Goal: Communication & Community: Answer question/provide support

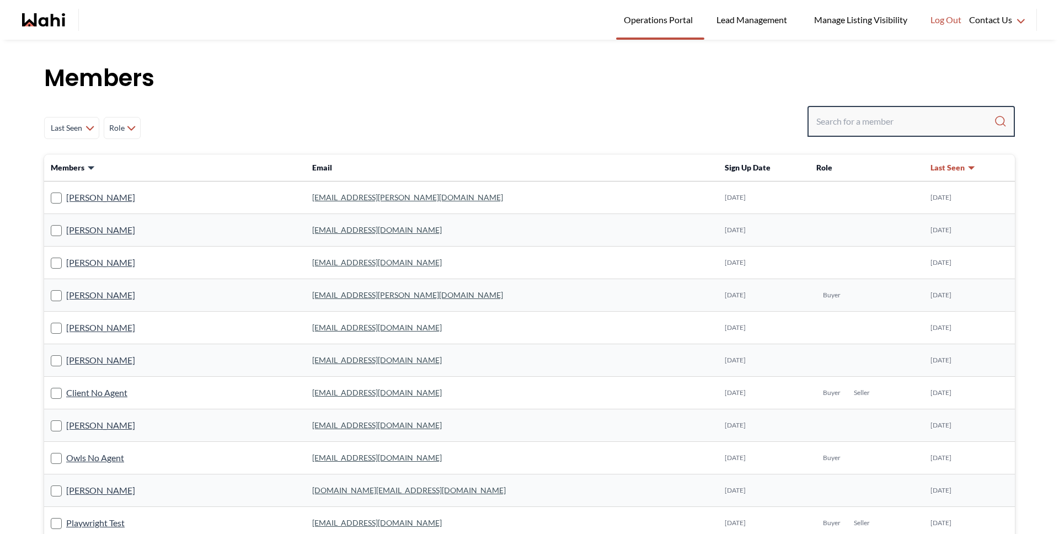
click at [883, 125] on input "Search input" at bounding box center [905, 121] width 178 height 20
type input "michelle"
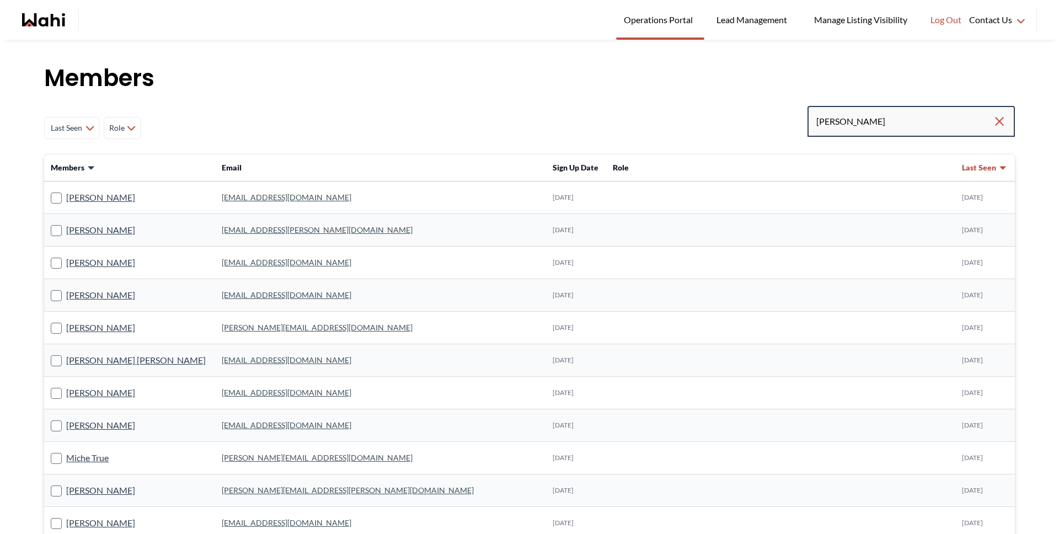
click at [911, 122] on input "michelle" at bounding box center [904, 121] width 176 height 20
type input "michelle ryckman"
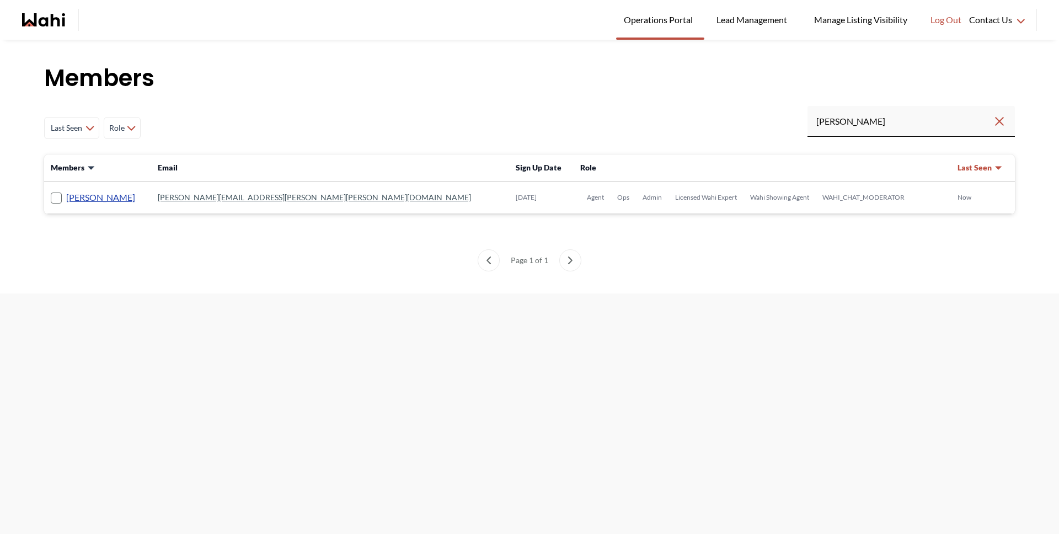
click at [128, 201] on link "[PERSON_NAME]" at bounding box center [100, 197] width 69 height 14
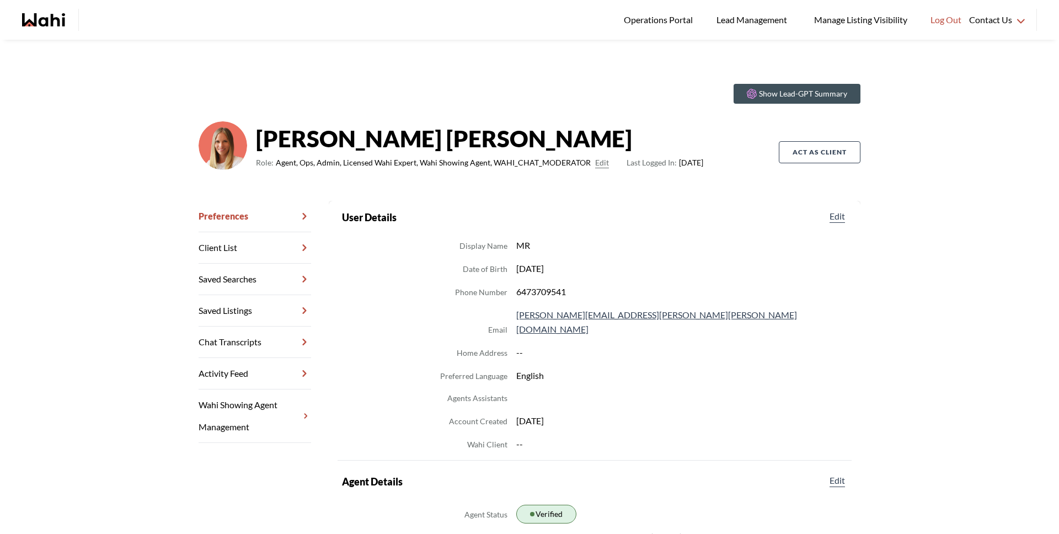
click at [206, 337] on link "Chat Transcripts" at bounding box center [255, 342] width 113 height 31
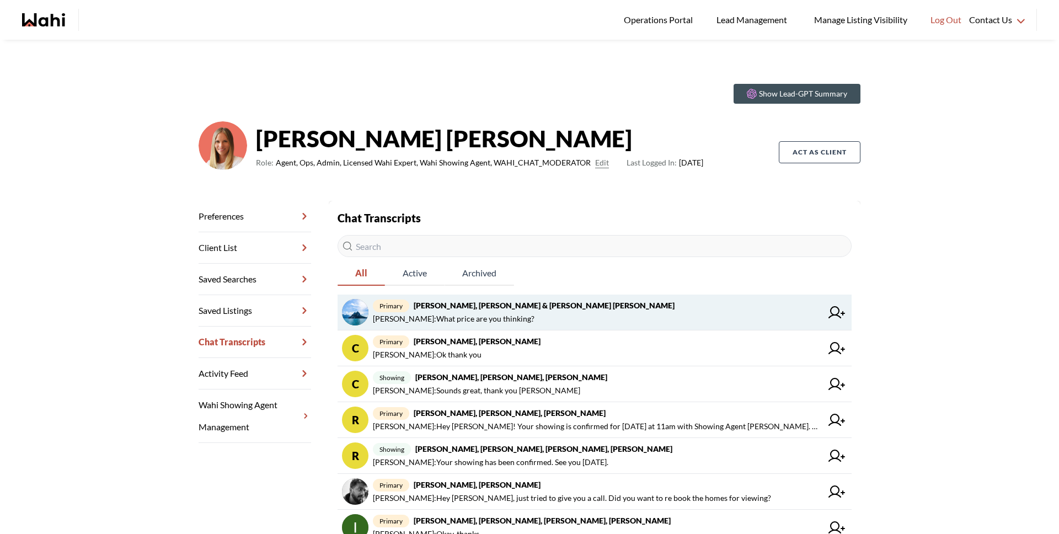
click at [468, 314] on span "Michelle Ryckman : What price are you thinking?" at bounding box center [454, 318] width 162 height 13
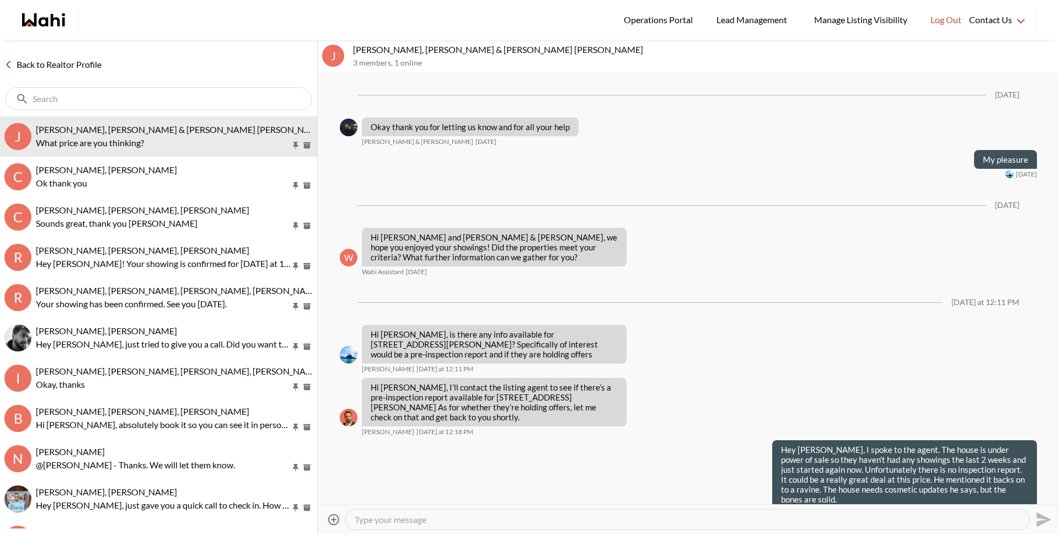
scroll to position [896, 0]
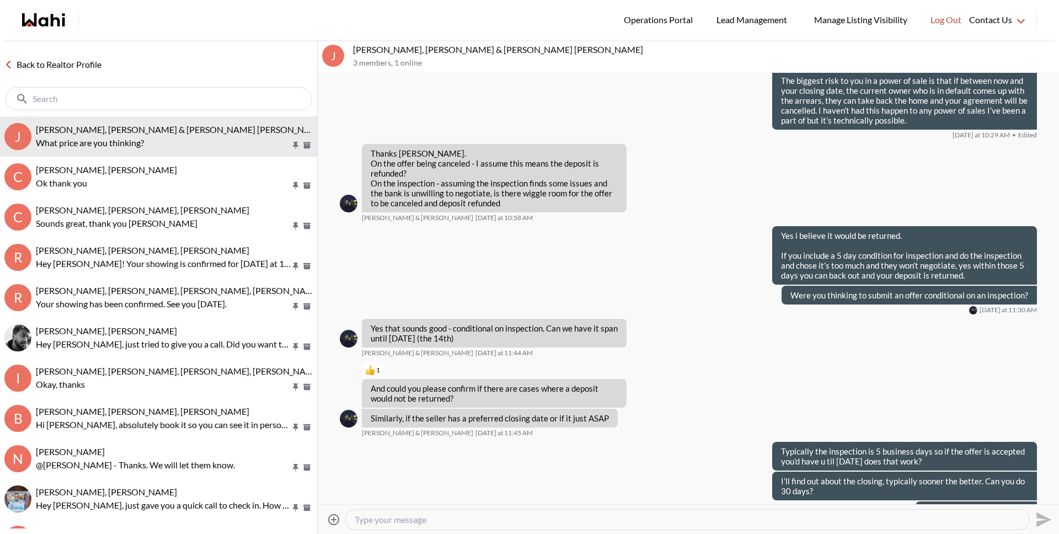
drag, startPoint x: 422, startPoint y: 520, endPoint x: 414, endPoint y: 516, distance: 9.4
click at [422, 520] on textarea "Type your message" at bounding box center [688, 519] width 666 height 11
type textarea "is $40,000 okay for deposit?"
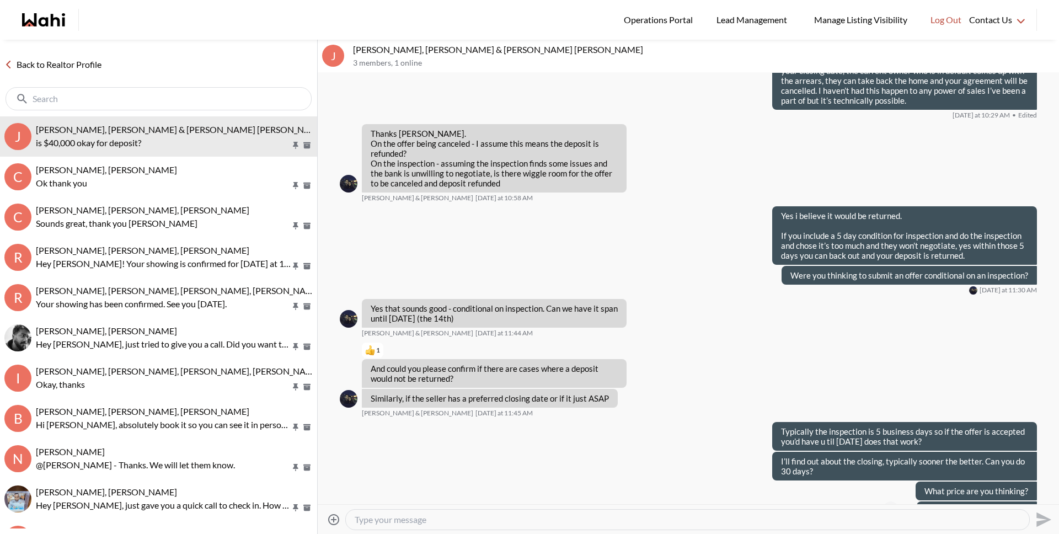
click at [887, 501] on button "Open Message Actions Menu" at bounding box center [891, 508] width 14 height 14
click at [827, 441] on button "Edit Message" at bounding box center [847, 442] width 88 height 20
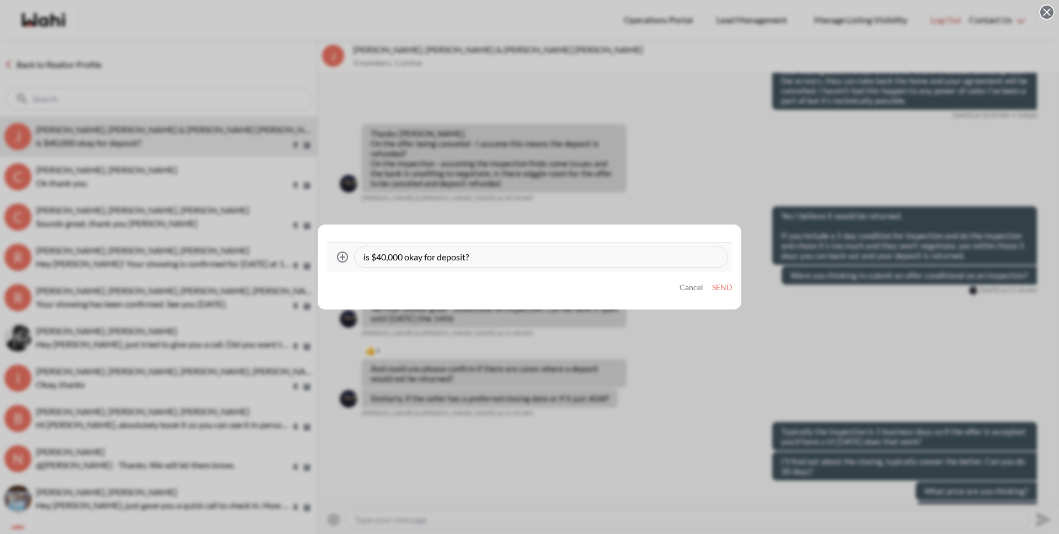
click at [483, 256] on textarea "is $40,000 okay for deposit?" at bounding box center [540, 257] width 355 height 11
type textarea "is $40,000 okay for deposit due Monday if they accept over the weekend"
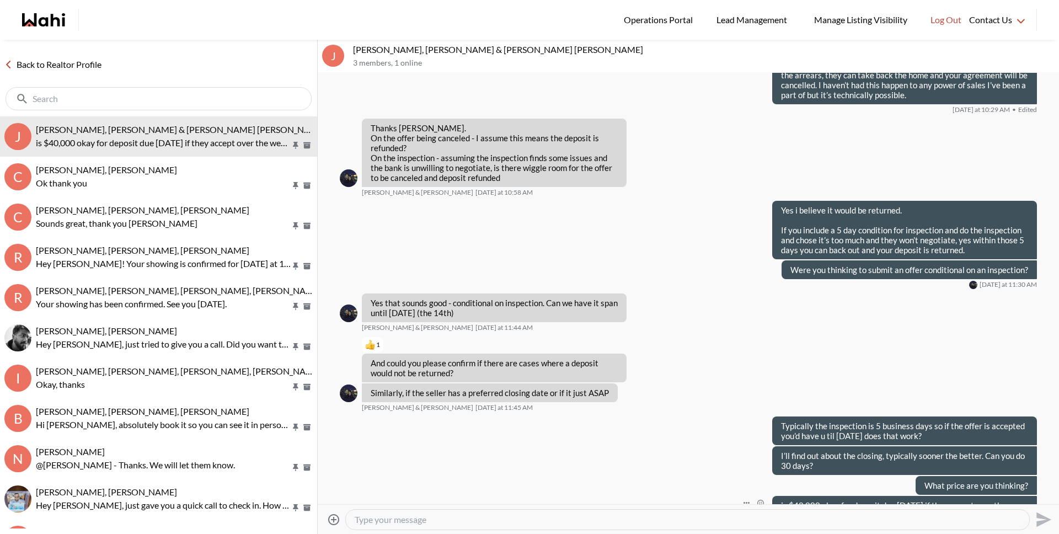
scroll to position [926, 0]
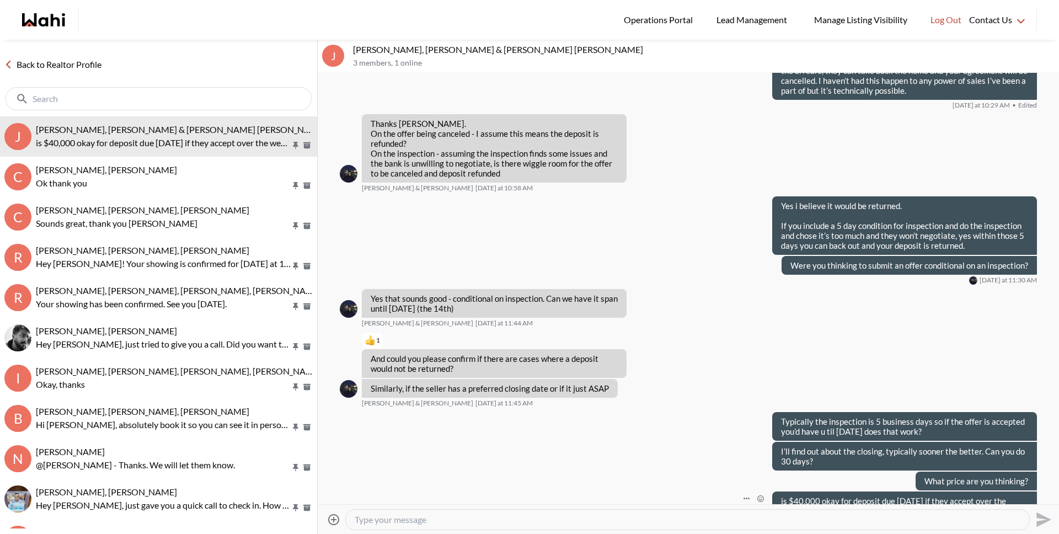
click at [455, 523] on textarea "Type your message" at bounding box center [688, 519] width 666 height 11
type textarea "S"
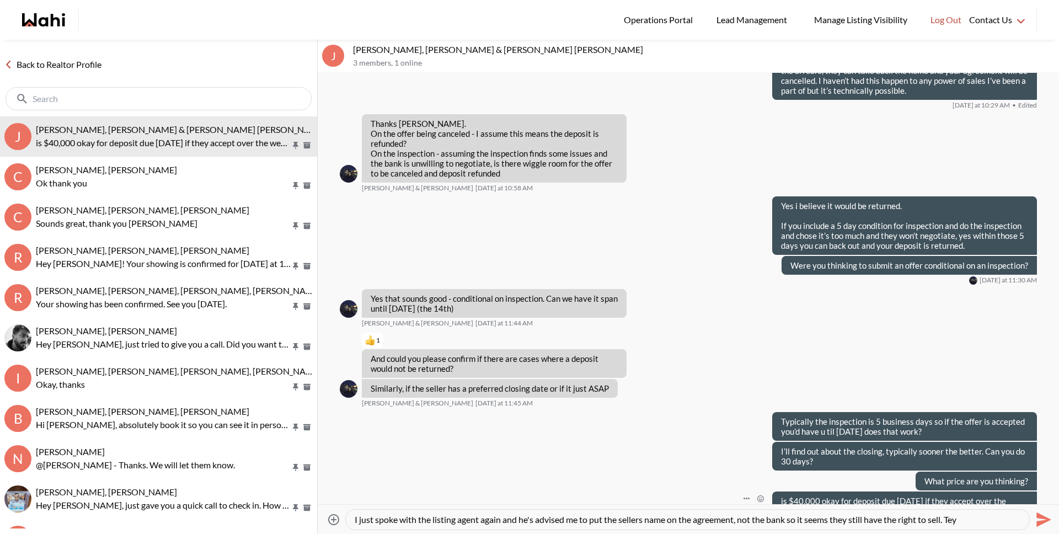
paste textarea "h"
type textarea "I just spoke with the listing agent again and he's advised me to put the seller…"
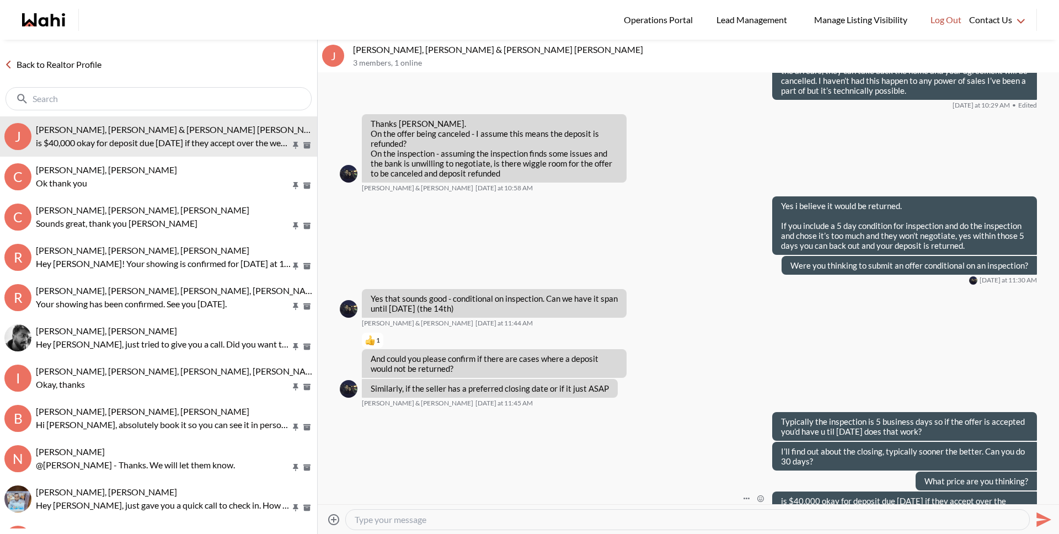
scroll to position [0, 0]
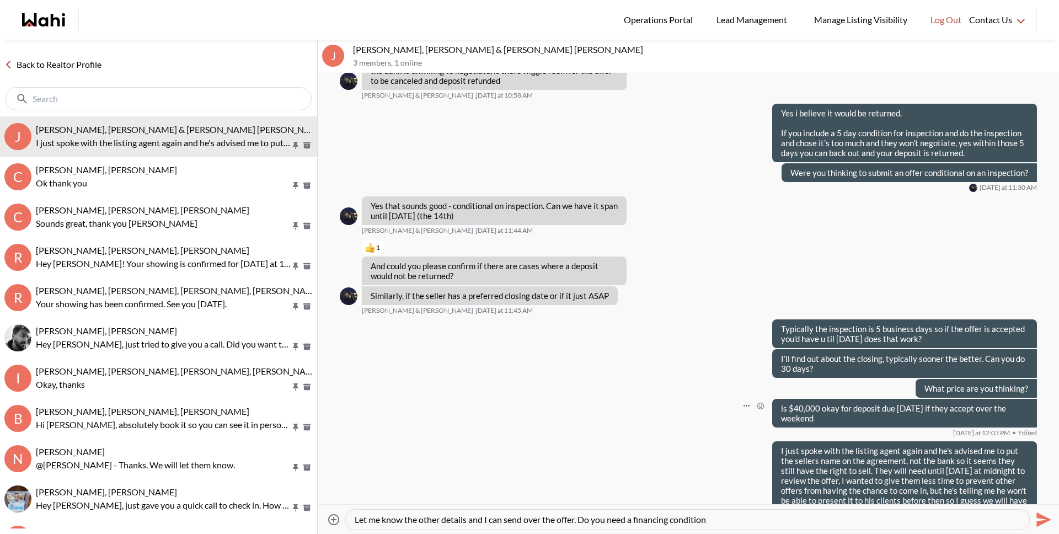
type textarea "Let me know the other details and I can send over the offer. Do you need a fina…"
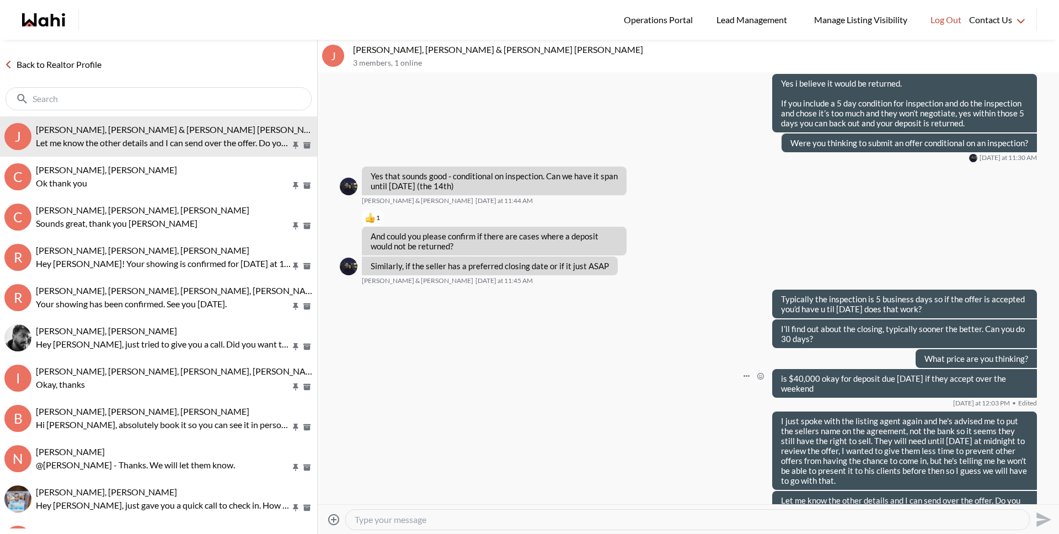
click at [497, 517] on textarea "Type your message" at bounding box center [688, 519] width 666 height 11
type textarea "Also a note here, the commission offering is 2% so your cashback on this one wo…"
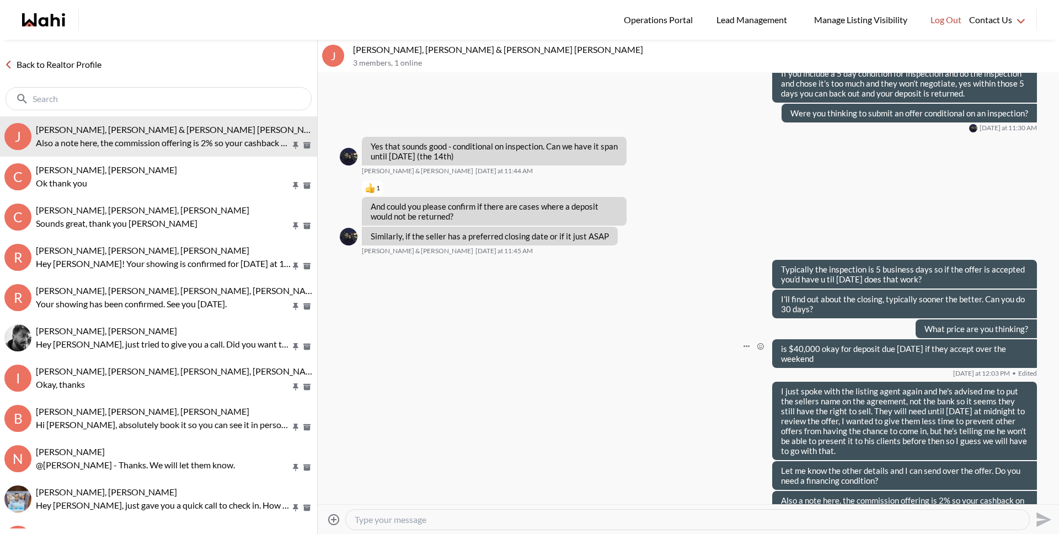
click at [96, 66] on link "Back to Realtor Profile" at bounding box center [53, 64] width 106 height 14
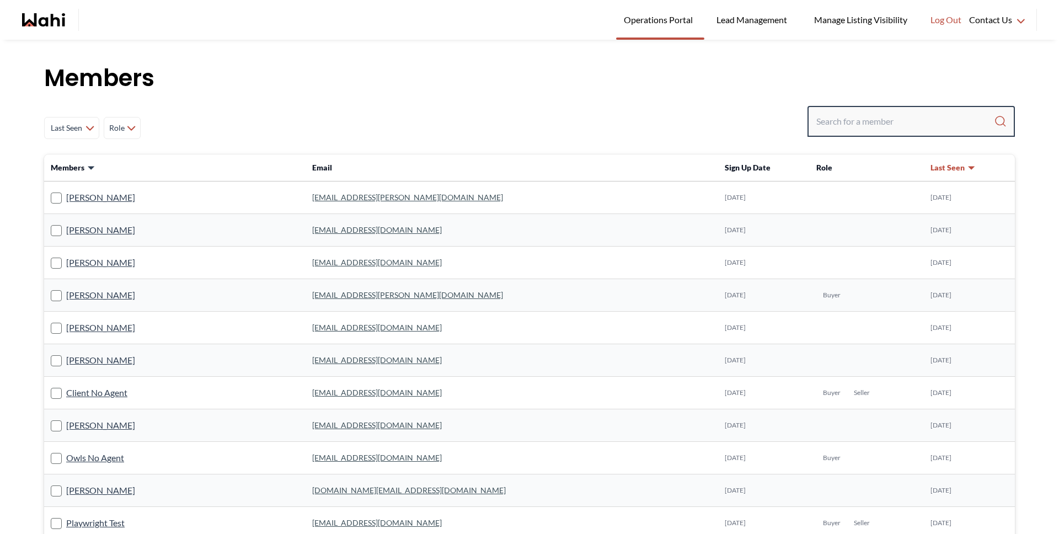
click at [860, 122] on input "Search input" at bounding box center [905, 121] width 178 height 20
type input "faraz aza"
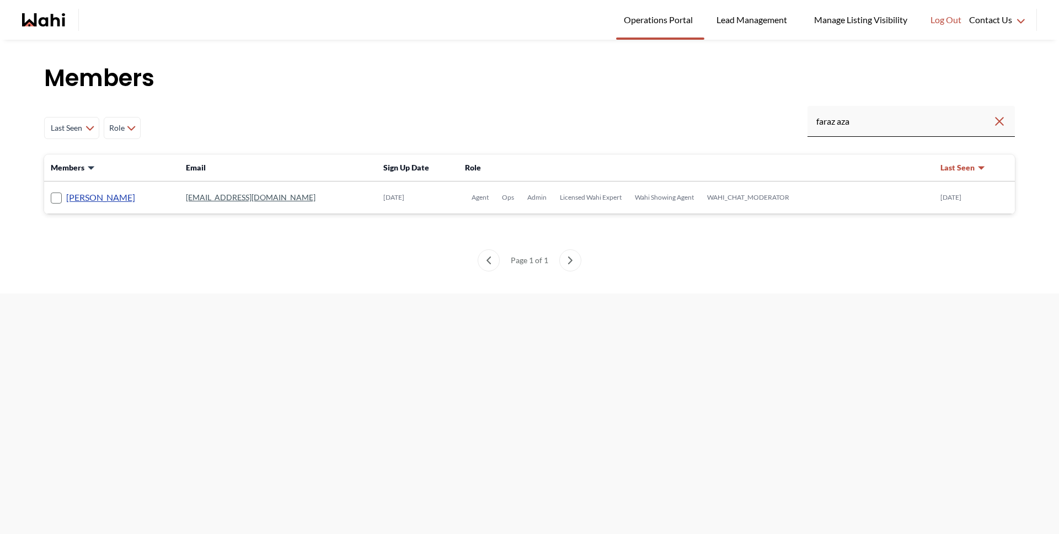
click at [98, 196] on link "Faraz Azam" at bounding box center [100, 197] width 69 height 14
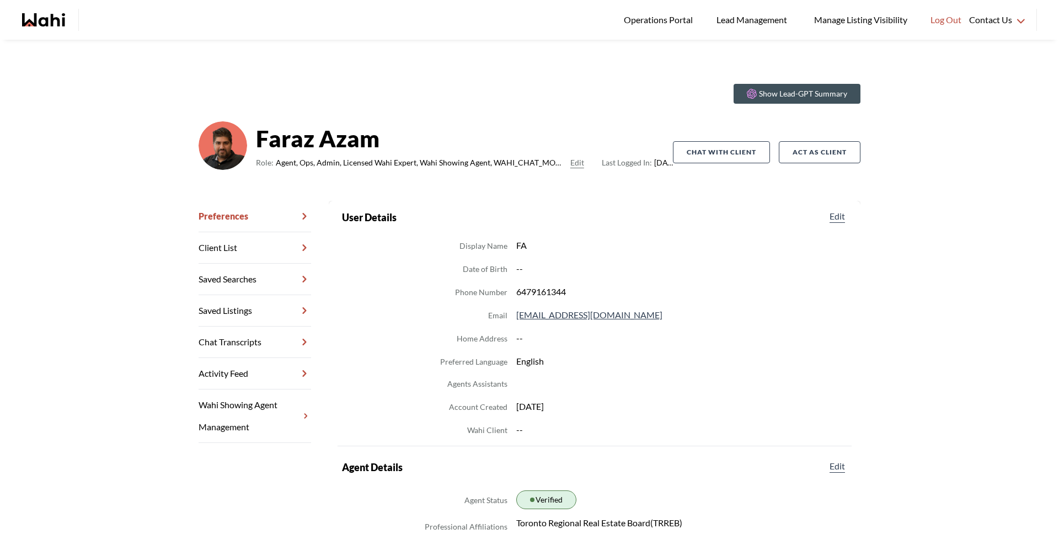
click at [250, 334] on link "Chat Transcripts" at bounding box center [255, 342] width 113 height 31
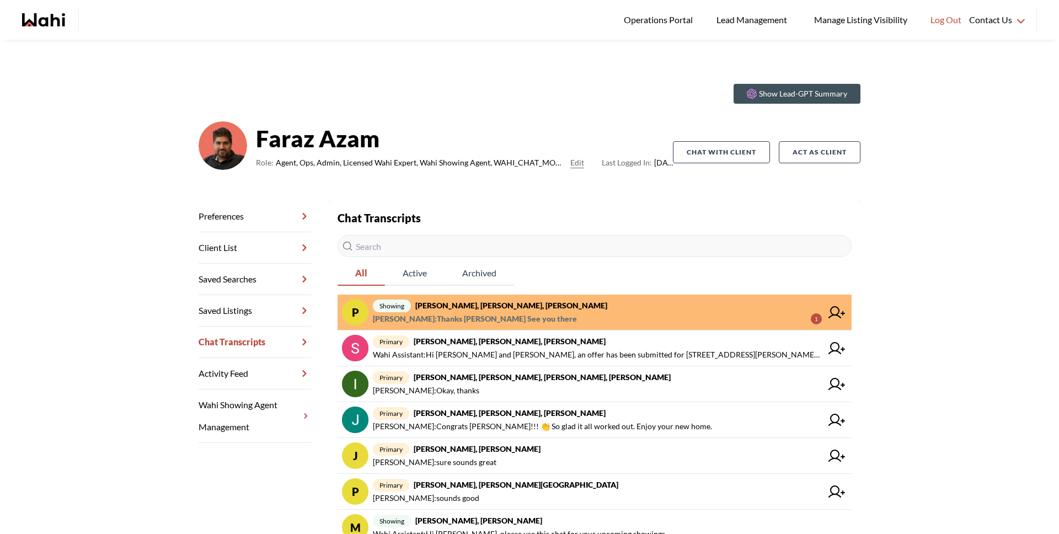
click at [538, 323] on span "Paul Sharma : Thanks Paul See you there 1" at bounding box center [597, 318] width 449 height 13
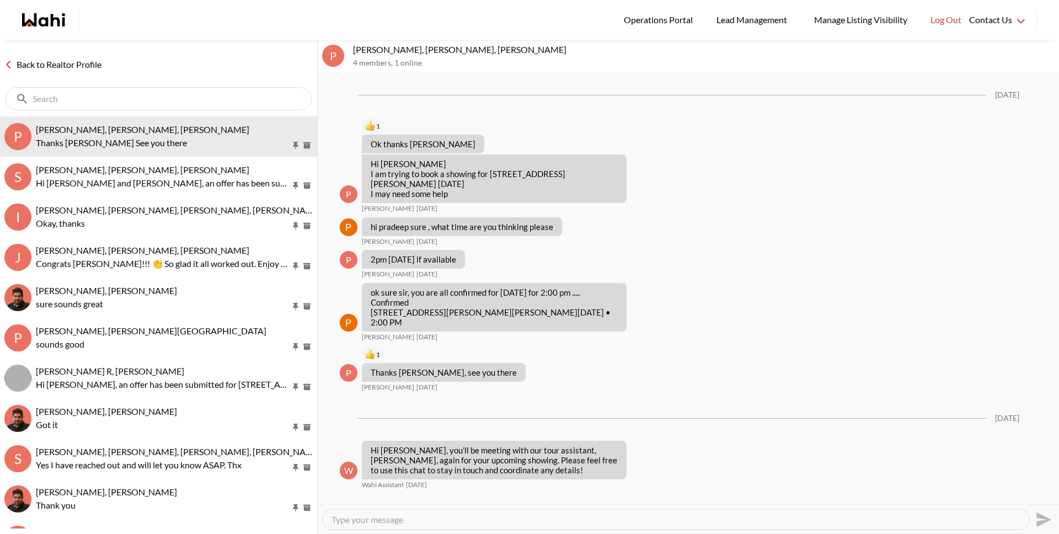
scroll to position [1299, 0]
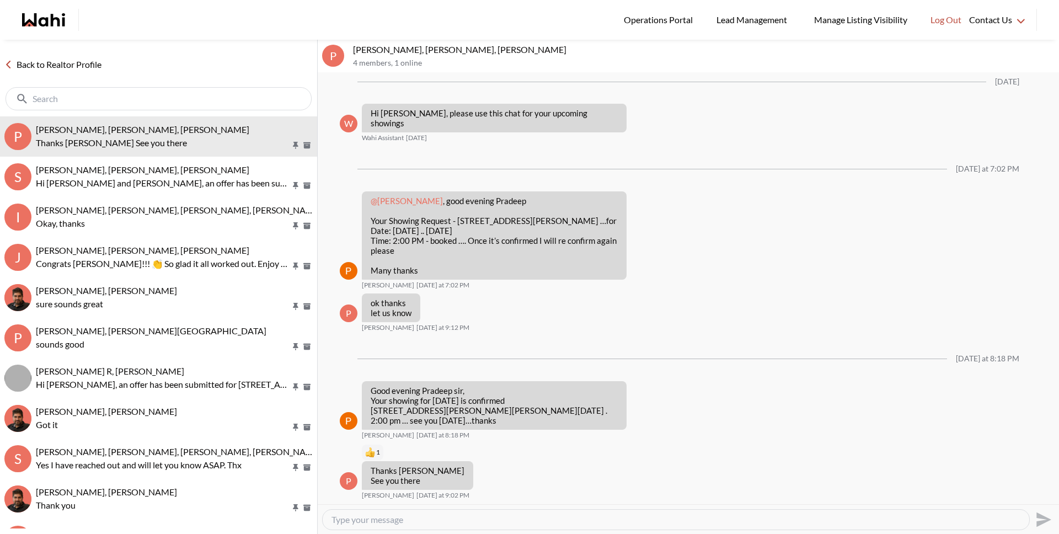
click at [85, 66] on link "Back to Realtor Profile" at bounding box center [53, 64] width 106 height 14
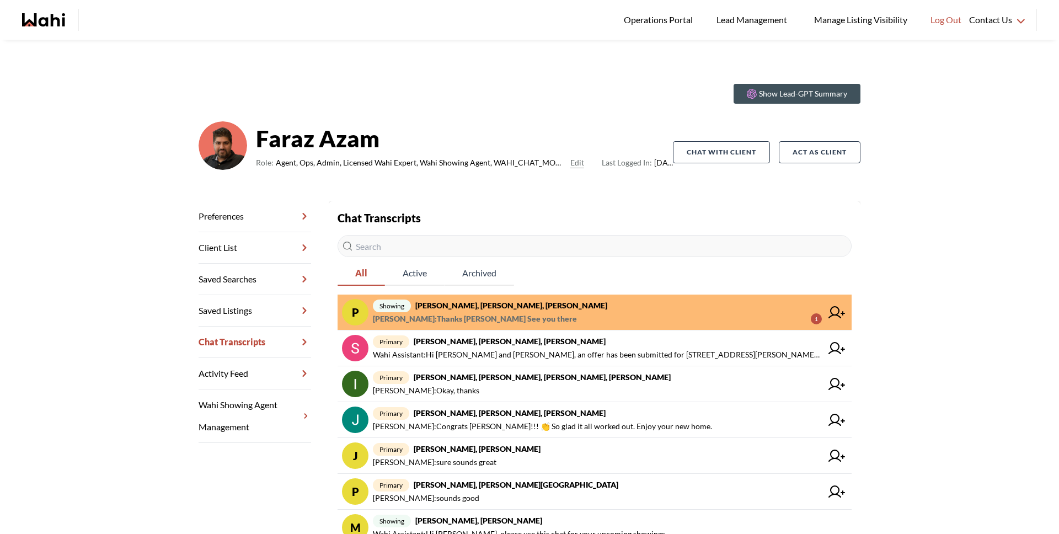
click at [503, 314] on span "Paul Sharma : Thanks Paul See you there" at bounding box center [475, 318] width 204 height 13
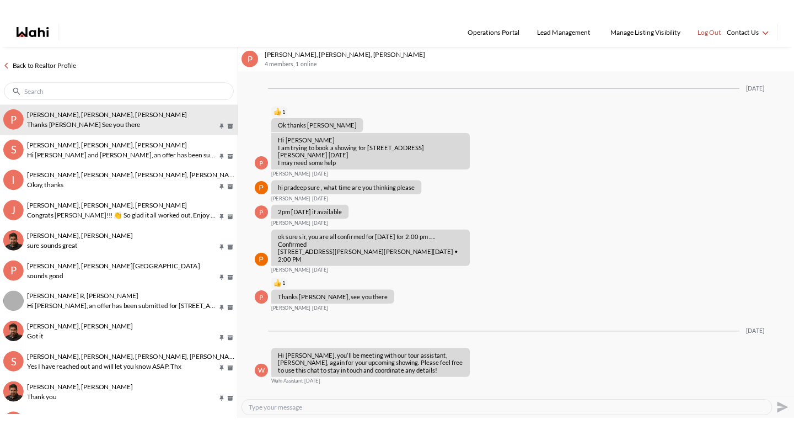
scroll to position [1299, 0]
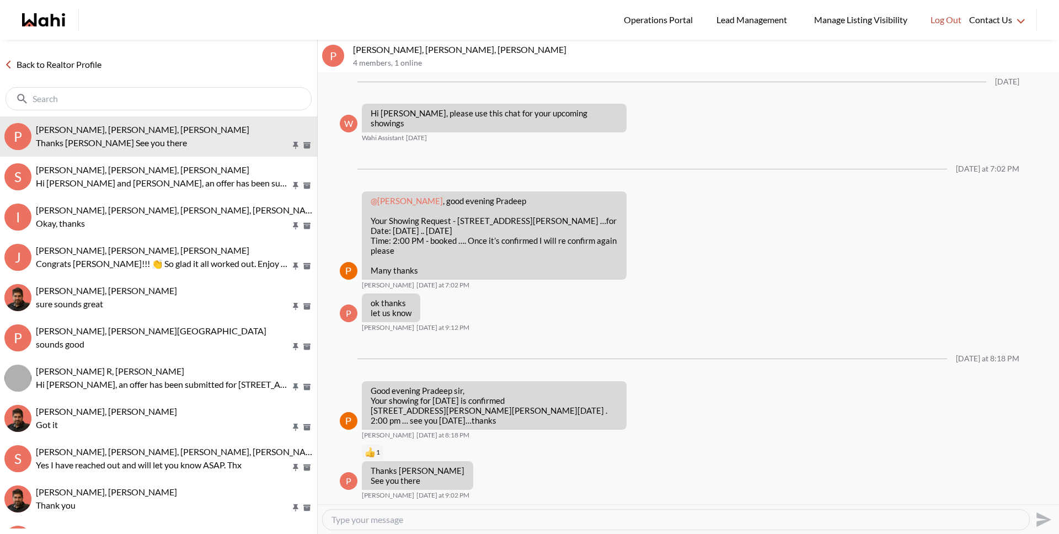
click at [62, 61] on link "Back to Realtor Profile" at bounding box center [53, 64] width 106 height 14
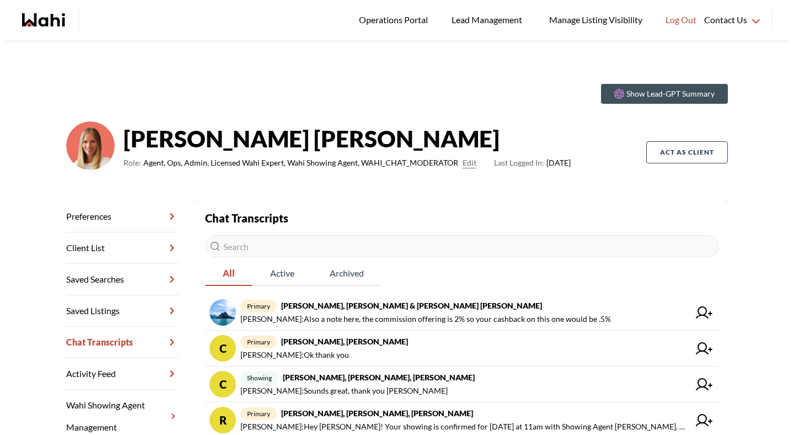
click at [247, 240] on input "text" at bounding box center [462, 246] width 514 height 22
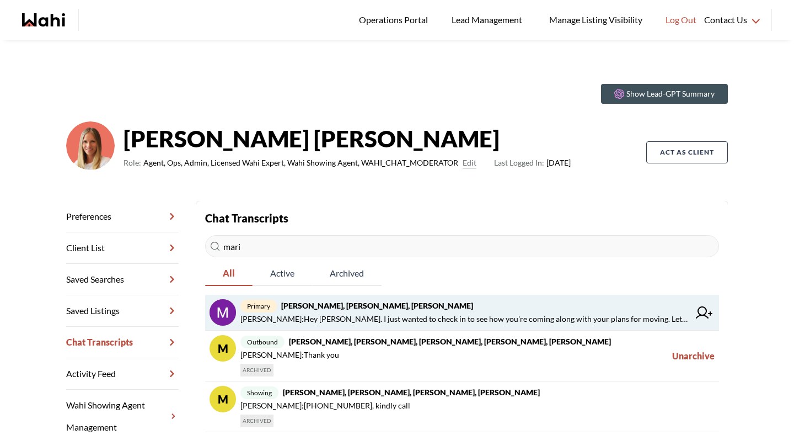
type input "mari"
click at [387, 317] on span "[PERSON_NAME] : Hey [PERSON_NAME]. I just wanted to check in to see how you're …" at bounding box center [464, 318] width 449 height 13
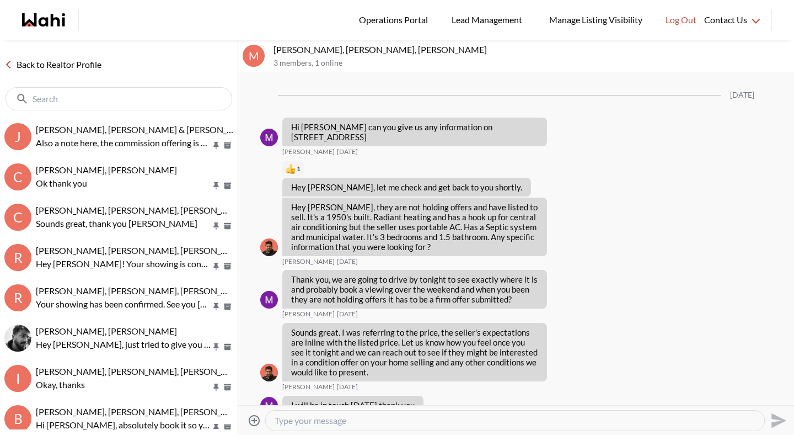
scroll to position [944, 0]
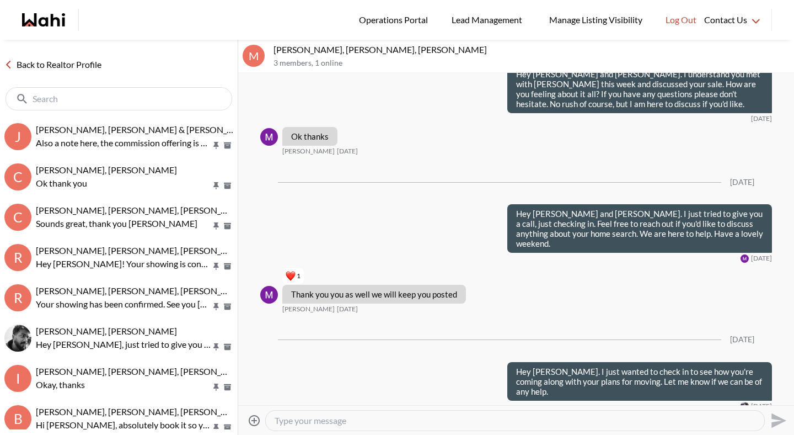
click at [357, 421] on textarea "Type your message" at bounding box center [515, 420] width 481 height 11
drag, startPoint x: 474, startPoint y: 420, endPoint x: 539, endPoint y: 420, distance: 65.1
click at [539, 420] on textarea "Hey [PERSON_NAME] and [PERSON_NAME], just tried to give you a call, just want" at bounding box center [515, 420] width 481 height 11
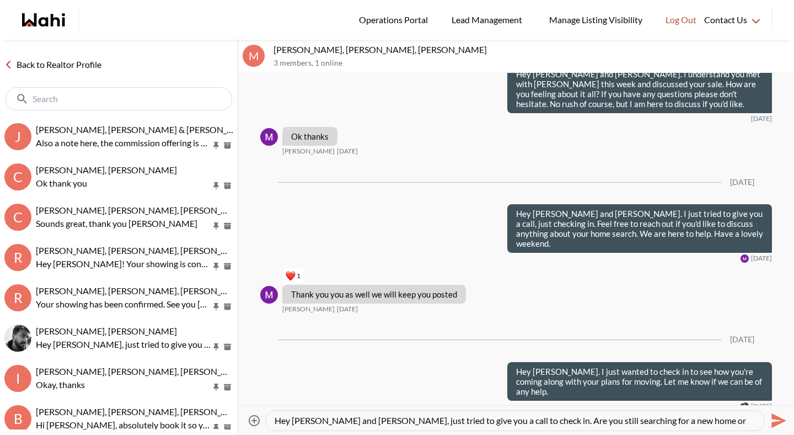
scroll to position [10, 0]
type textarea "Hey [PERSON_NAME] and [PERSON_NAME], just tried to give you a call to check in.…"
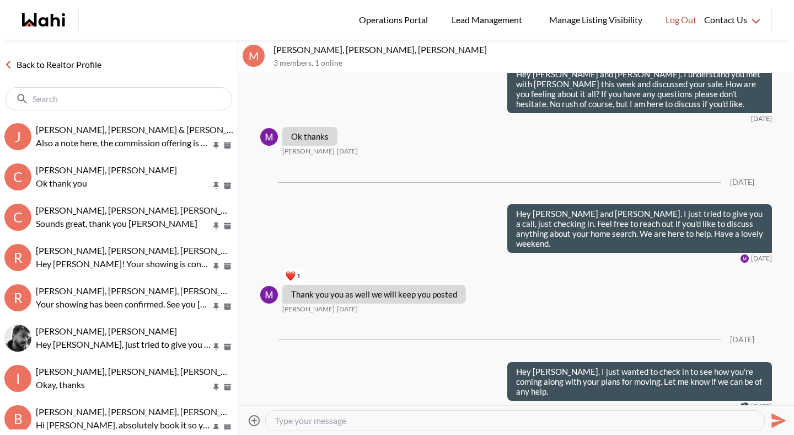
scroll to position [0, 0]
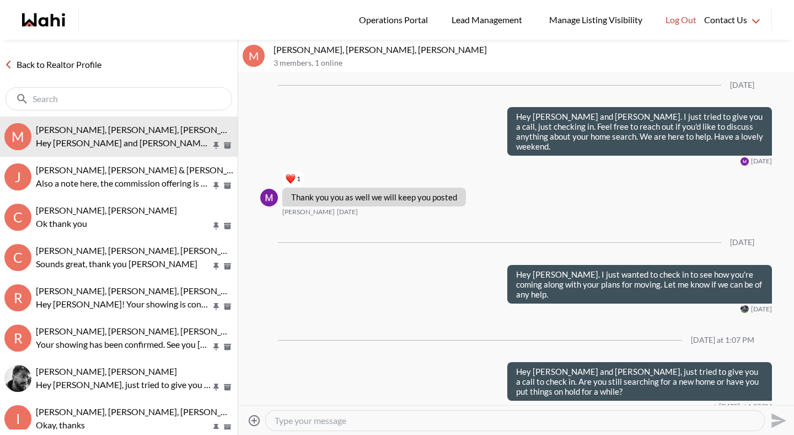
click at [98, 61] on link "Back to Realtor Profile" at bounding box center [53, 64] width 106 height 14
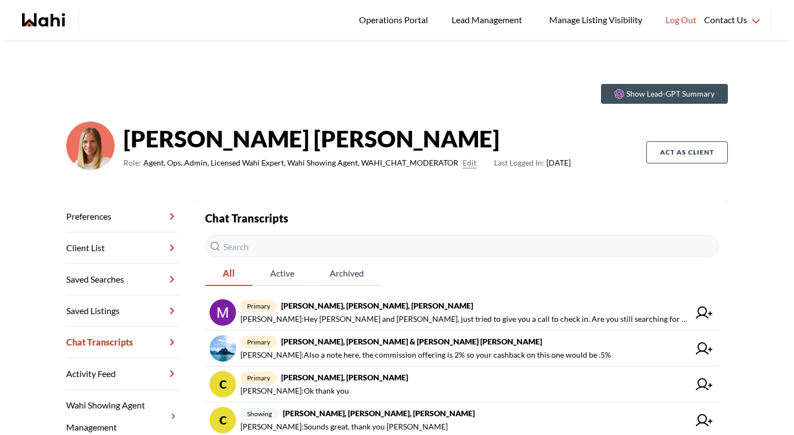
click at [250, 243] on input "text" at bounding box center [462, 246] width 514 height 22
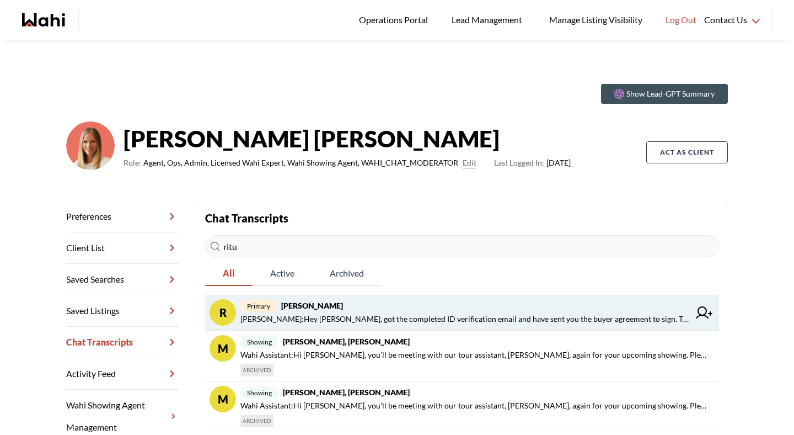
type input "ritu"
click at [303, 305] on strong "Ritu Gill, Michelle" at bounding box center [312, 305] width 62 height 9
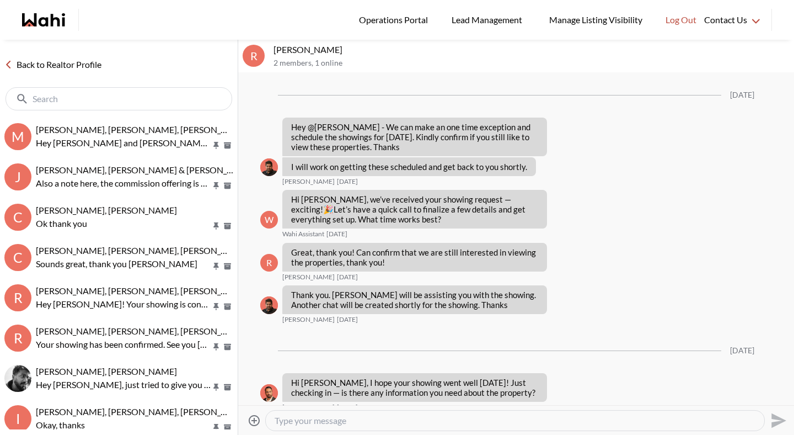
scroll to position [1377, 0]
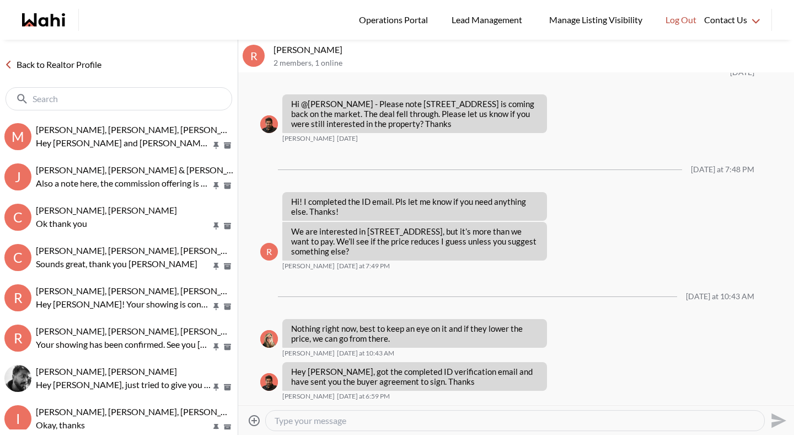
click at [306, 418] on textarea "Type your message" at bounding box center [515, 420] width 481 height 11
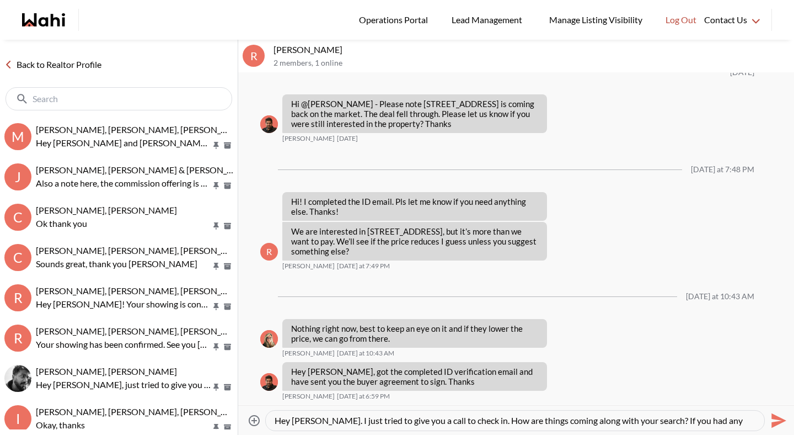
scroll to position [10, 0]
type textarea "Hey Ritu. I just tried to give you a call to check in. How are things coming al…"
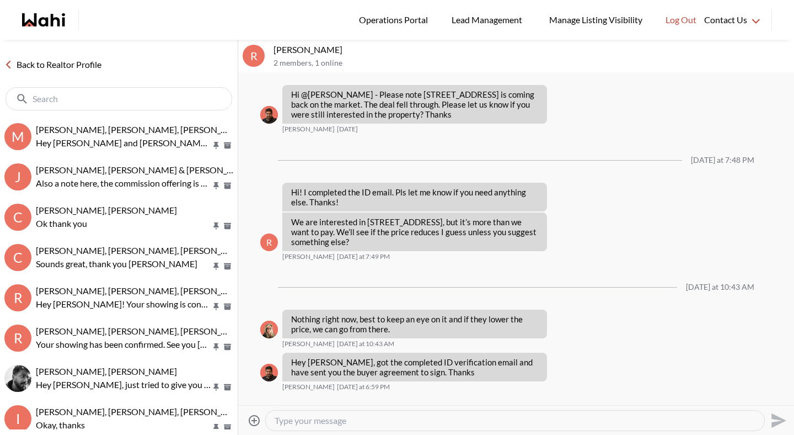
scroll to position [0, 0]
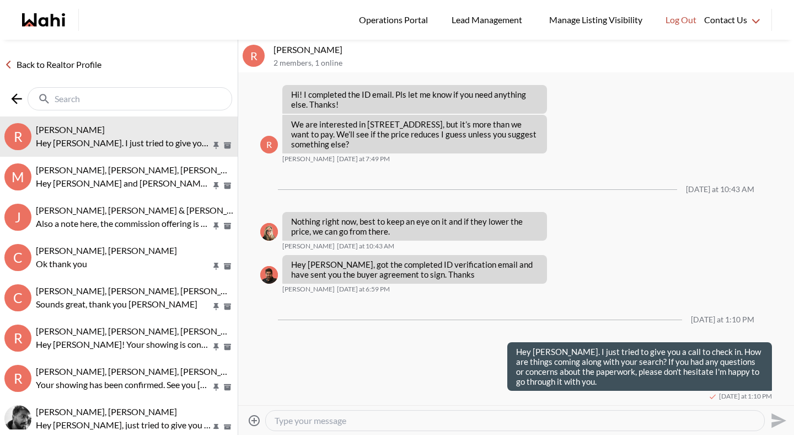
click at [167, 99] on input "text" at bounding box center [131, 98] width 153 height 11
click at [147, 100] on input "text" at bounding box center [131, 98] width 153 height 11
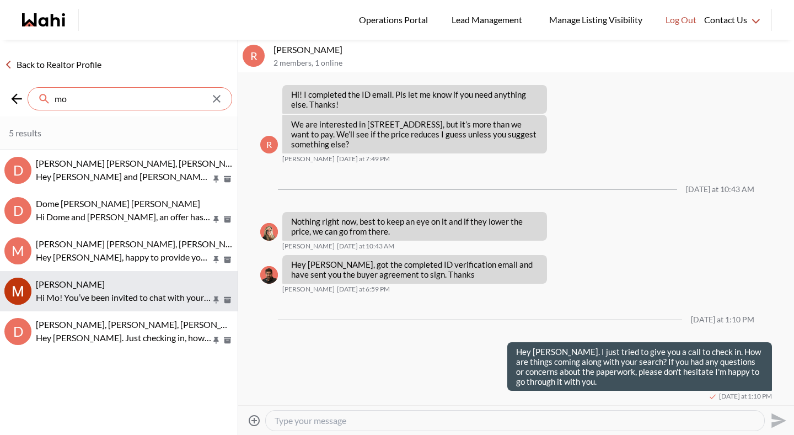
type input "mo"
click at [77, 298] on p "Hi Mo! You’ve been invited to chat with your Wahi Realtor, Michelle. Feel free …" at bounding box center [123, 297] width 175 height 13
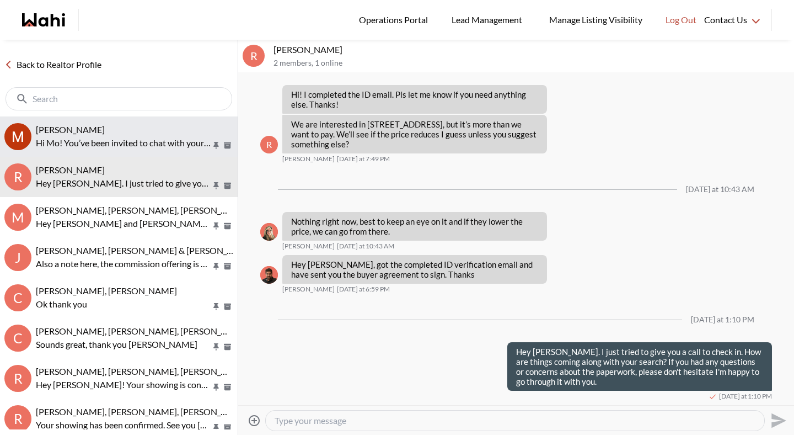
click at [94, 138] on p "Hi Mo! You’ve been invited to chat with your Wahi Realtor, Michelle. Feel free …" at bounding box center [123, 142] width 175 height 13
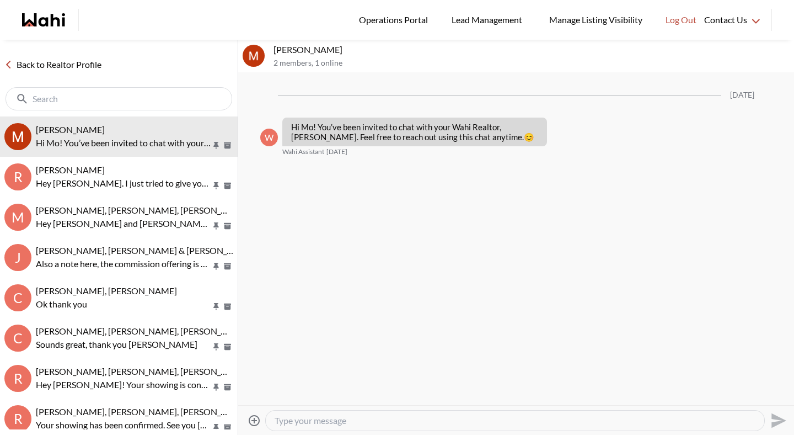
click at [339, 417] on textarea "Type your message" at bounding box center [515, 420] width 481 height 11
click at [162, 98] on input "text" at bounding box center [120, 98] width 175 height 11
click at [421, 416] on textarea "Hey Mo! I just left you" at bounding box center [515, 420] width 481 height 11
type textarea "Hey Mo! I just left you a message. Are you still considering a move?"
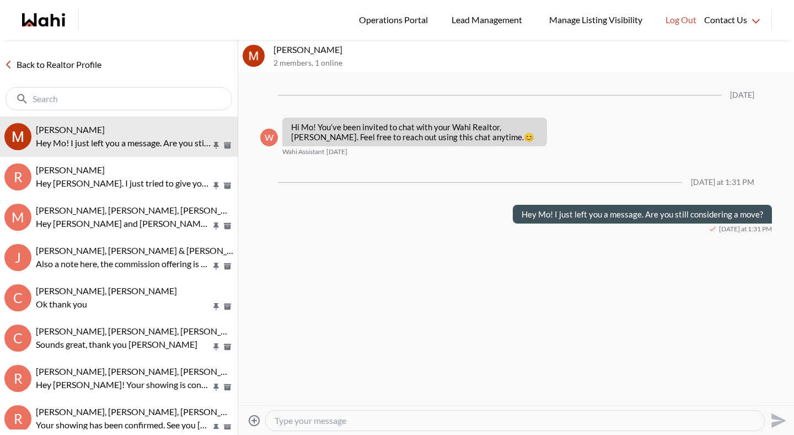
click at [177, 100] on input "text" at bounding box center [120, 98] width 175 height 11
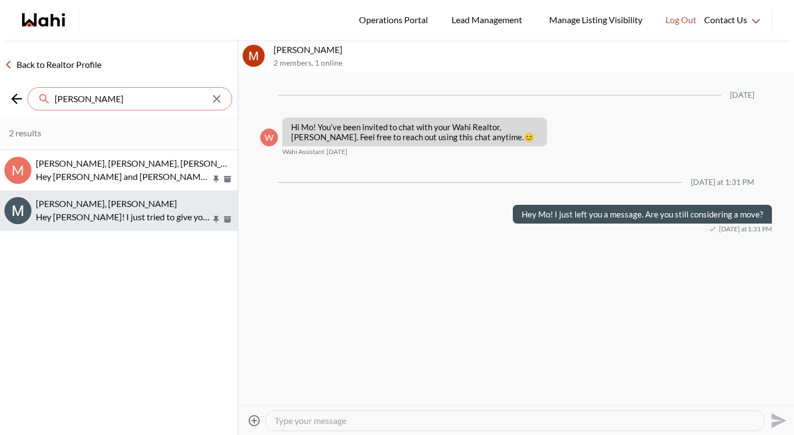
type input "marian"
click at [86, 200] on span "Marian Kotormus, Michelle" at bounding box center [106, 203] width 141 height 10
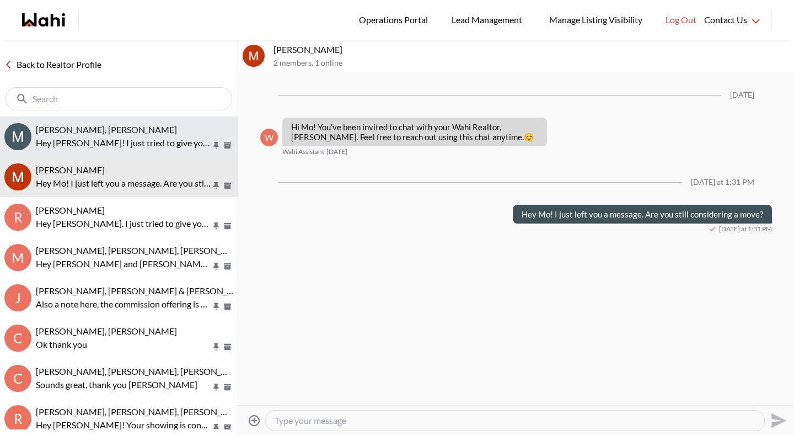
click at [151, 121] on button "Marian Kotormus, Michelle Hey Marian! I just tried to give you a call. I wanted…" at bounding box center [119, 136] width 238 height 40
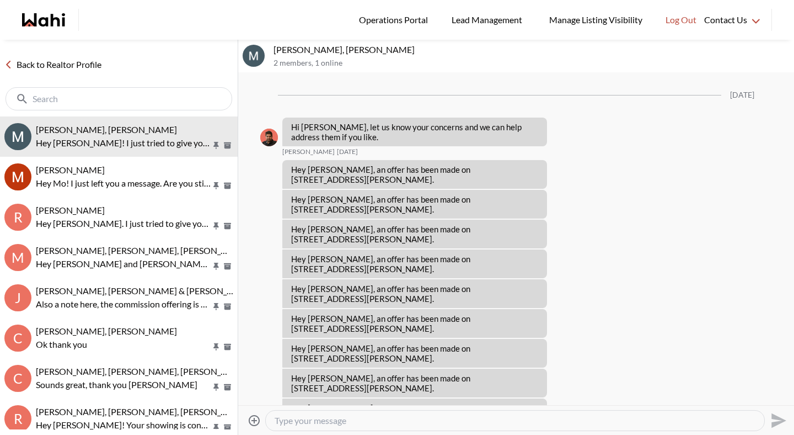
scroll to position [801, 0]
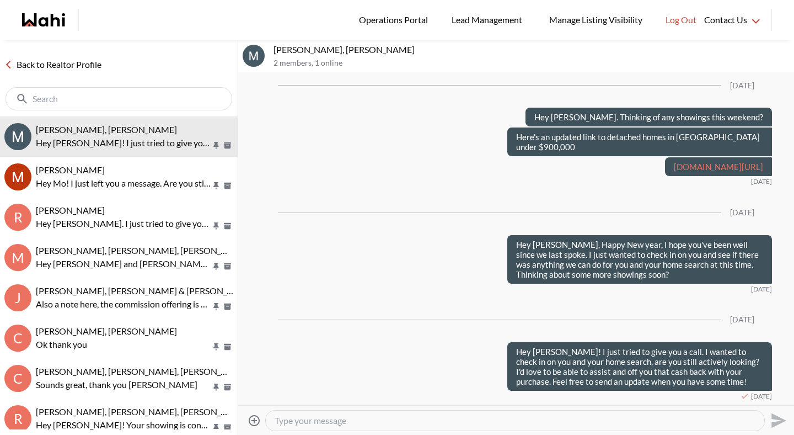
click at [311, 418] on textarea "Type your message" at bounding box center [515, 420] width 481 height 11
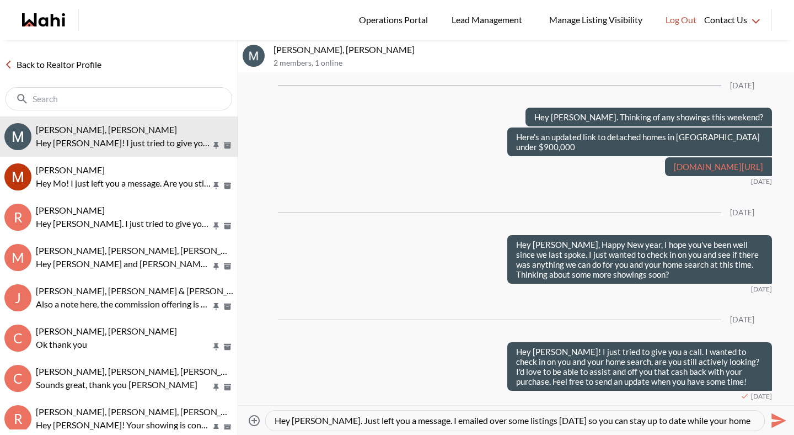
scroll to position [10, 0]
type textarea "Hey Marian. Just left you a message. I emailed over some listings yesterday so …"
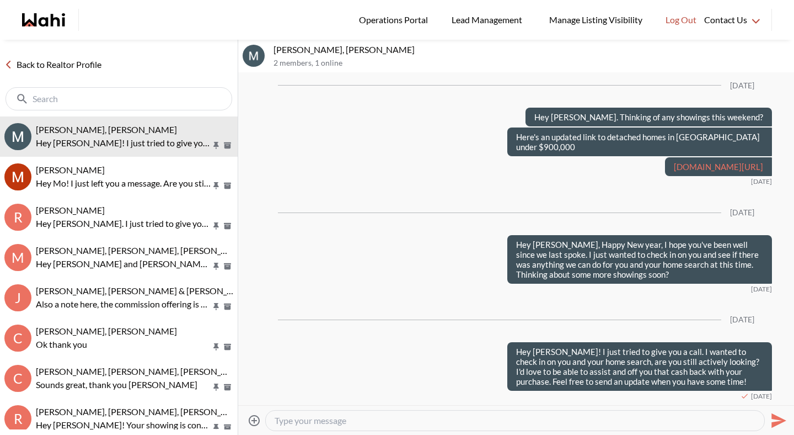
scroll to position [0, 0]
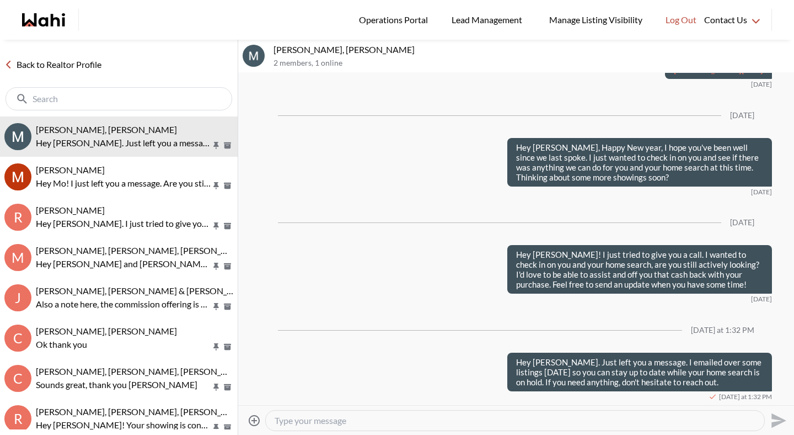
click at [68, 64] on link "Back to Realtor Profile" at bounding box center [53, 64] width 106 height 14
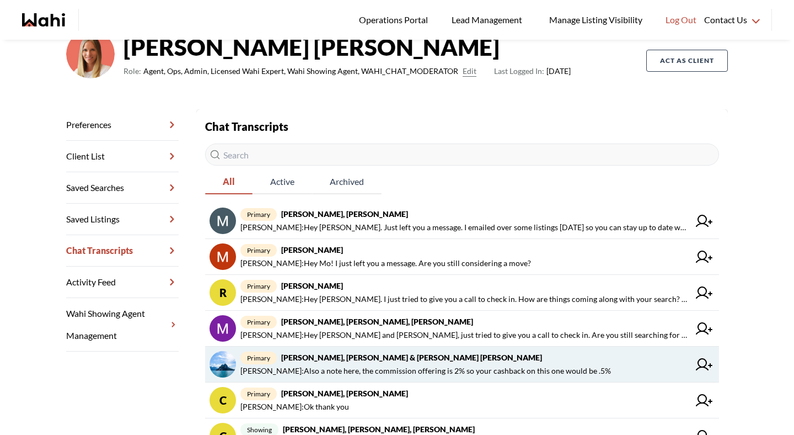
click at [322, 361] on strong "Jason Brown, Jason & Lauryn Vaz-Brown, Michelle" at bounding box center [411, 356] width 261 height 9
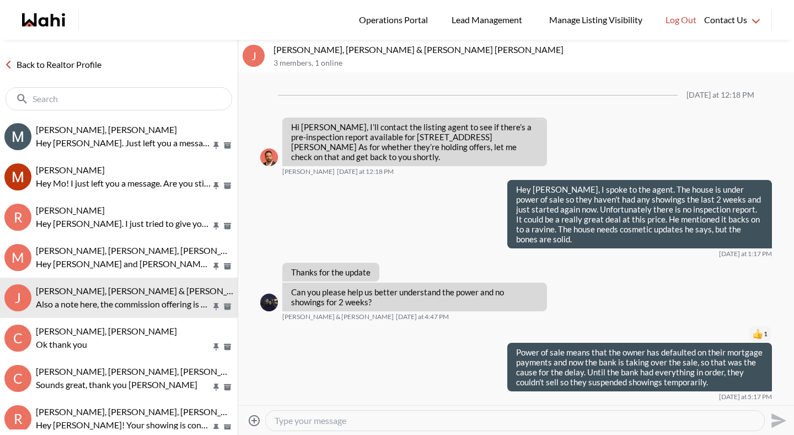
scroll to position [917, 0]
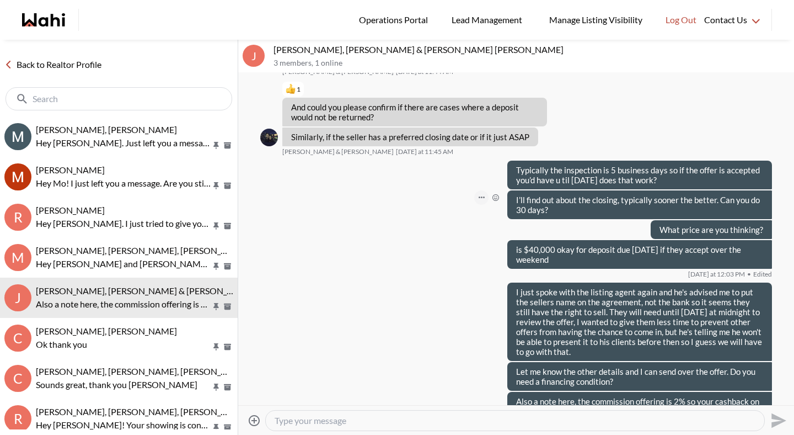
click at [479, 196] on icon "Open Message Actions Menu" at bounding box center [482, 197] width 6 height 2
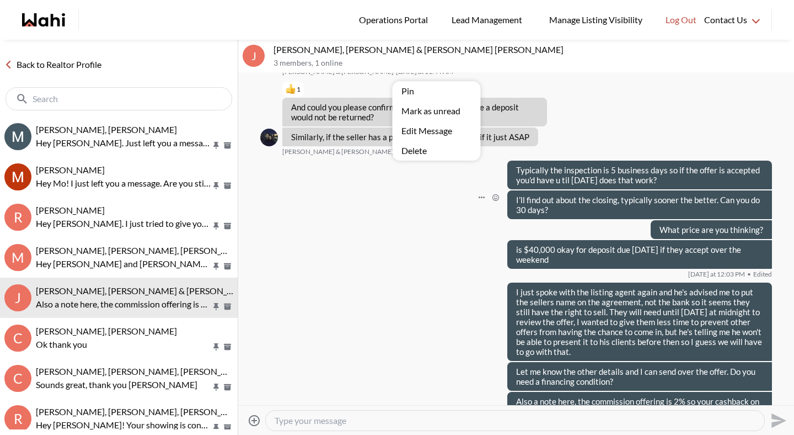
click at [432, 131] on button "Edit Message" at bounding box center [437, 131] width 88 height 20
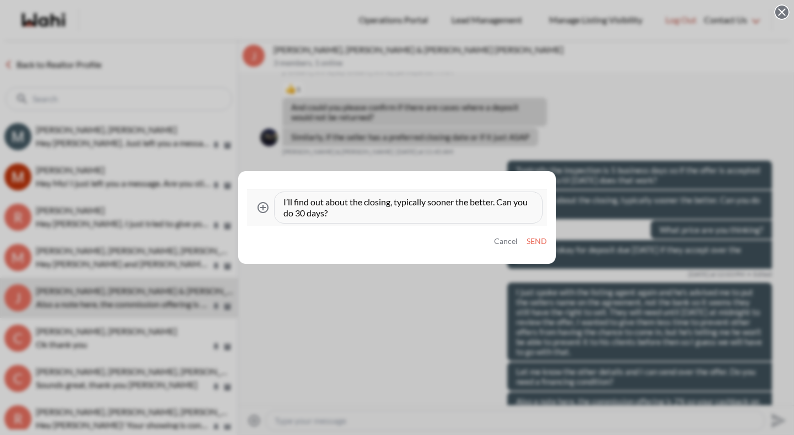
click at [282, 199] on div "I’ll find out about the closing, typically sooner the better. Can you do 30 day…" at bounding box center [408, 207] width 267 height 31
drag, startPoint x: 282, startPoint y: 199, endPoint x: 501, endPoint y: 194, distance: 218.5
click at [501, 194] on div "I’ll find out about the closing, typically sooner the better. Can you do 30 day…" at bounding box center [408, 207] width 267 height 31
click at [453, 207] on textarea "I’ll find out about the closing, typically sooner the better. Can you do 30 day…" at bounding box center [408, 207] width 250 height 22
drag, startPoint x: 420, startPoint y: 216, endPoint x: 236, endPoint y: 202, distance: 185.3
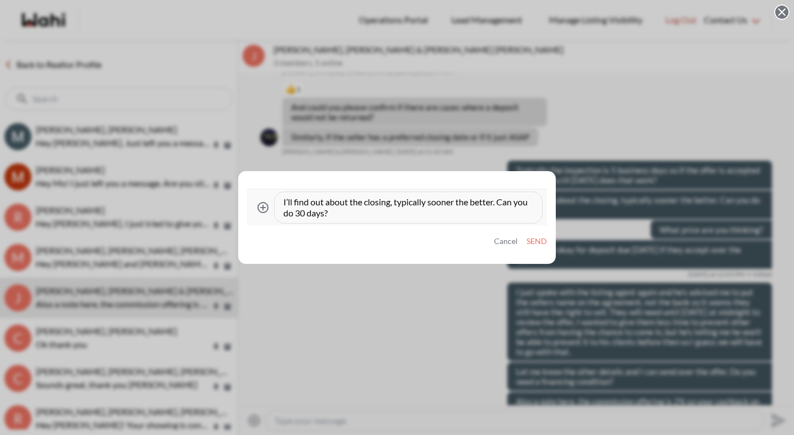
click at [236, 202] on div "Attach files I’ll find out about the closing, typically sooner the better. Can …" at bounding box center [397, 217] width 794 height 435
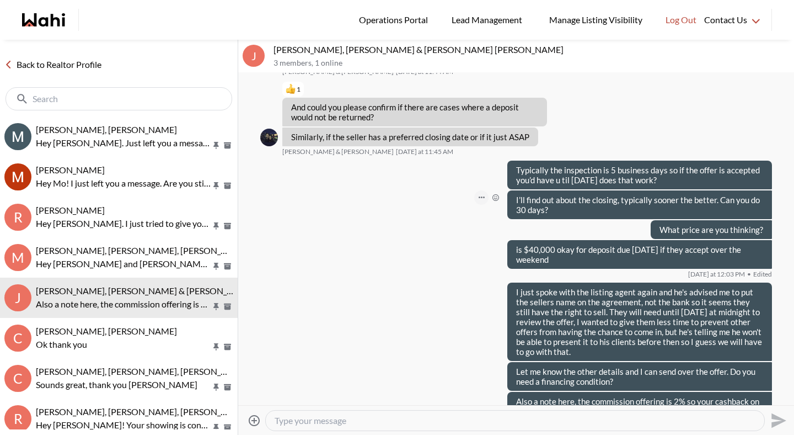
click at [479, 196] on icon "Open Message Actions Menu" at bounding box center [482, 197] width 6 height 2
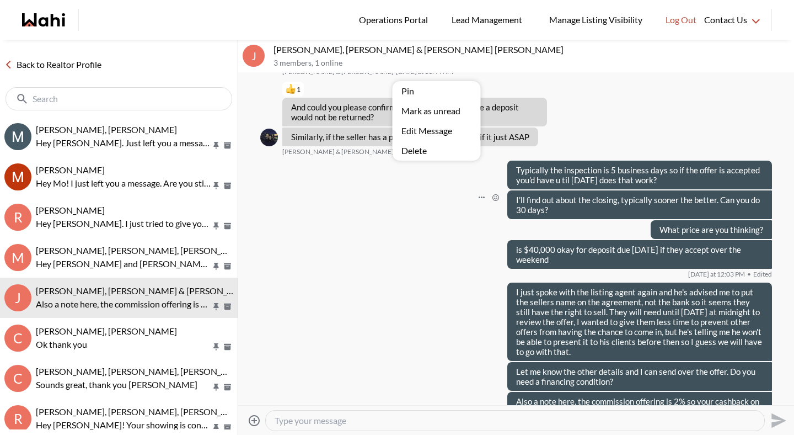
click at [436, 140] on button "Edit Message" at bounding box center [437, 131] width 88 height 20
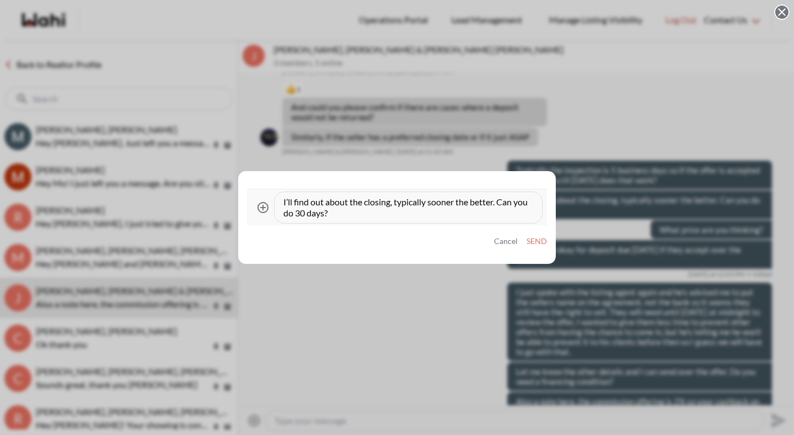
click at [413, 211] on textarea "I’ll find out about the closing, typically sooner the better. Can you do 30 day…" at bounding box center [408, 207] width 250 height 22
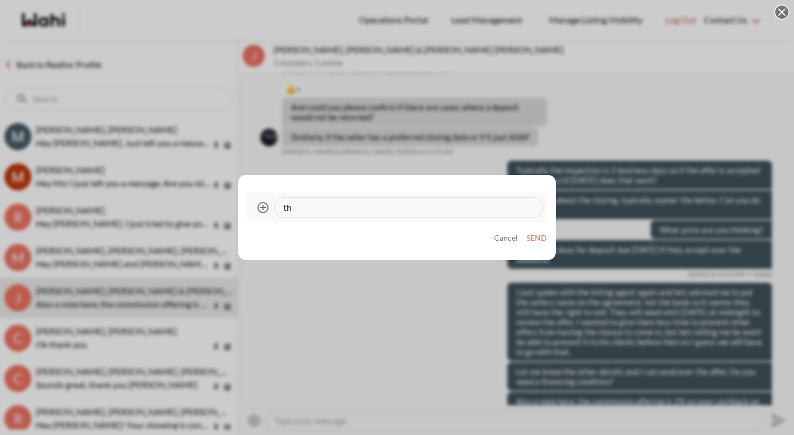
type textarea "t"
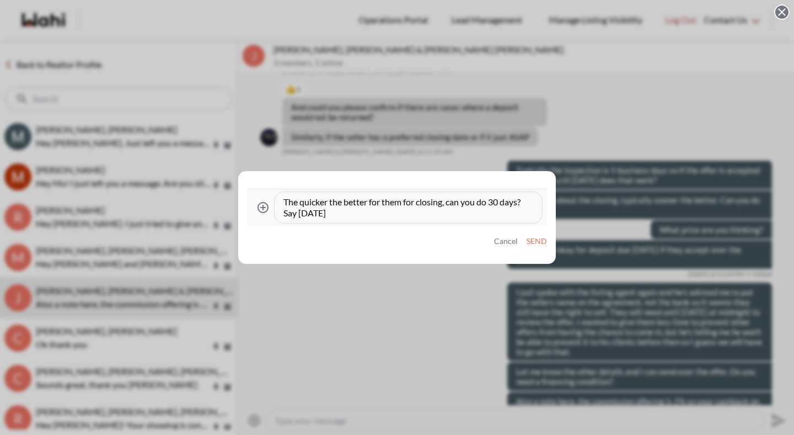
type textarea "The quicker the better for them for closing, can you do 30 days? Say October 2?"
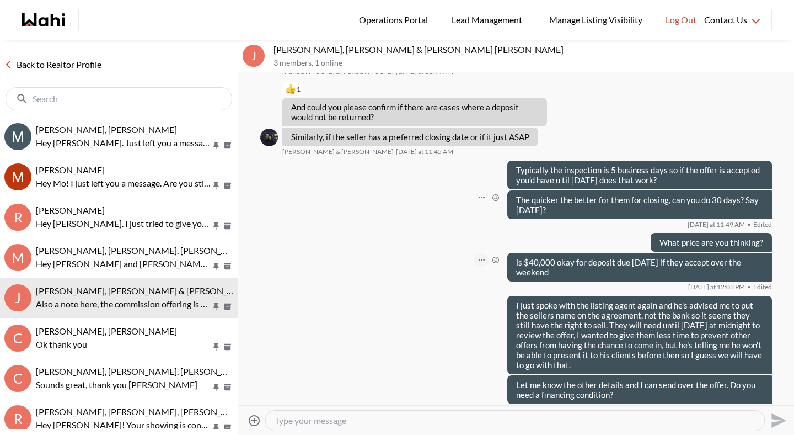
click at [474, 253] on button "Open Message Actions Menu" at bounding box center [481, 260] width 14 height 14
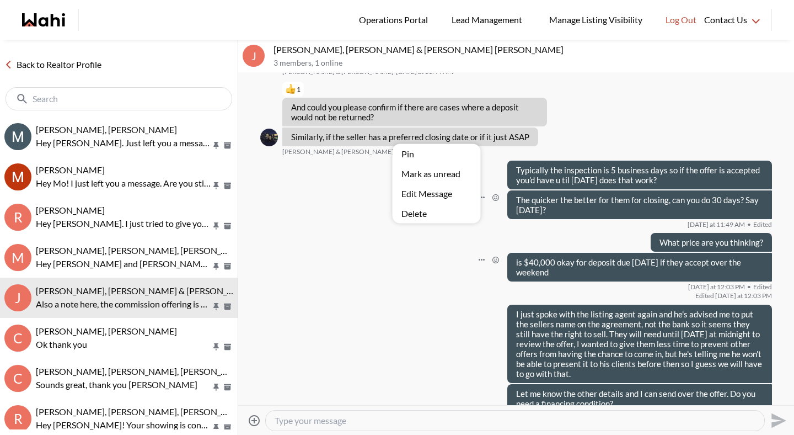
click at [450, 198] on button "Edit Message" at bounding box center [437, 194] width 88 height 20
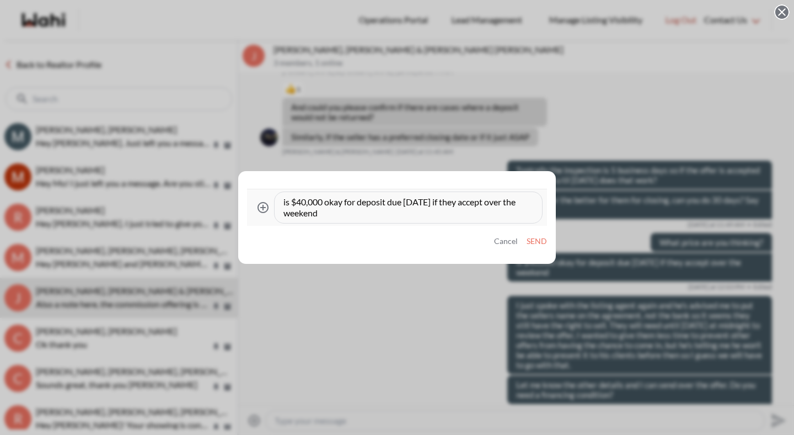
click at [429, 213] on textarea "is $40,000 okay for deposit due Monday if they accept over the weekend" at bounding box center [408, 207] width 250 height 22
type textarea "is $40,000 okay for deposit due Monday if they accept over the weekend?"
click at [534, 243] on button "Send" at bounding box center [537, 241] width 20 height 9
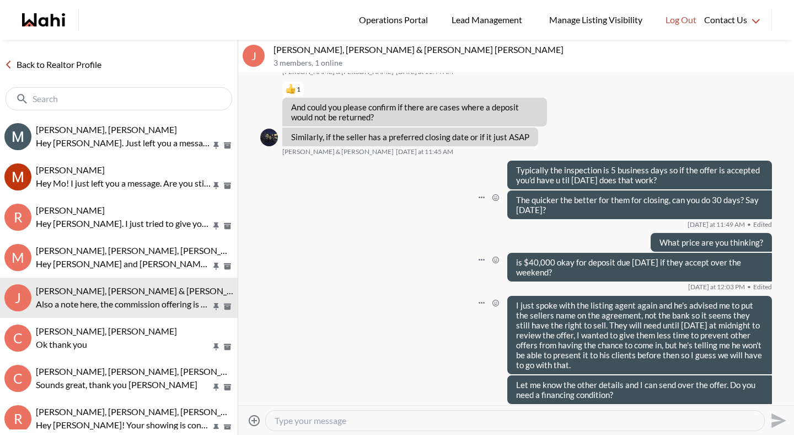
scroll to position [930, 0]
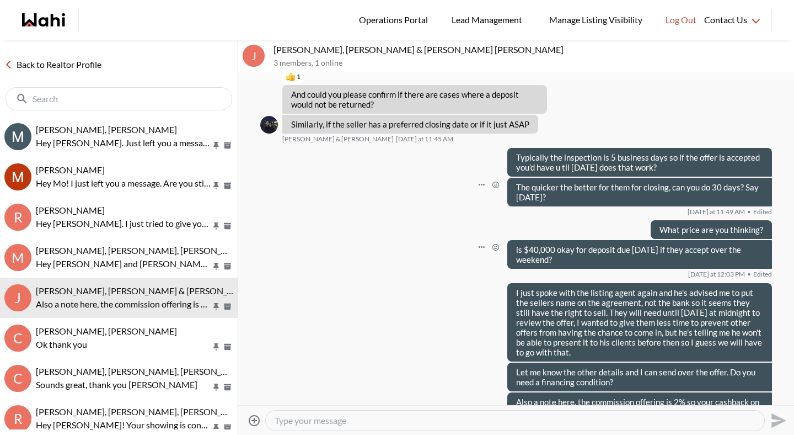
click at [76, 66] on link "Back to Realtor Profile" at bounding box center [53, 64] width 106 height 14
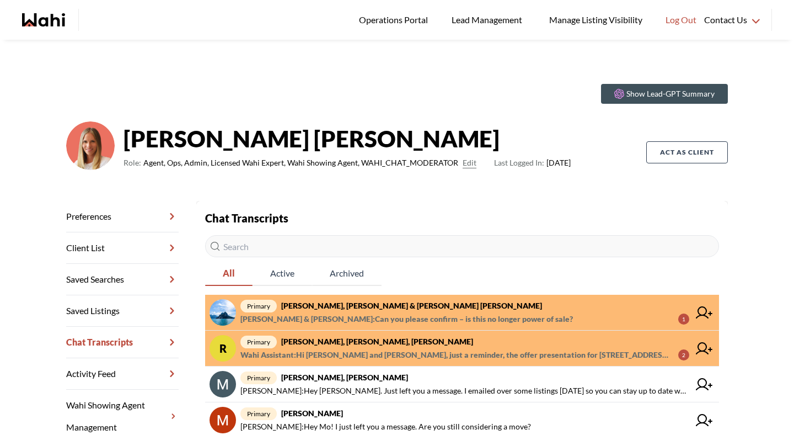
click at [381, 343] on strong "Rory Fairweather, Amber F, Michelle" at bounding box center [377, 340] width 192 height 9
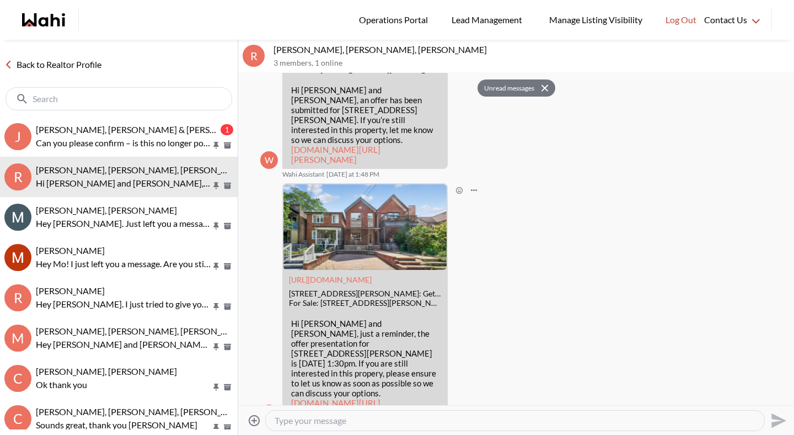
scroll to position [628, 0]
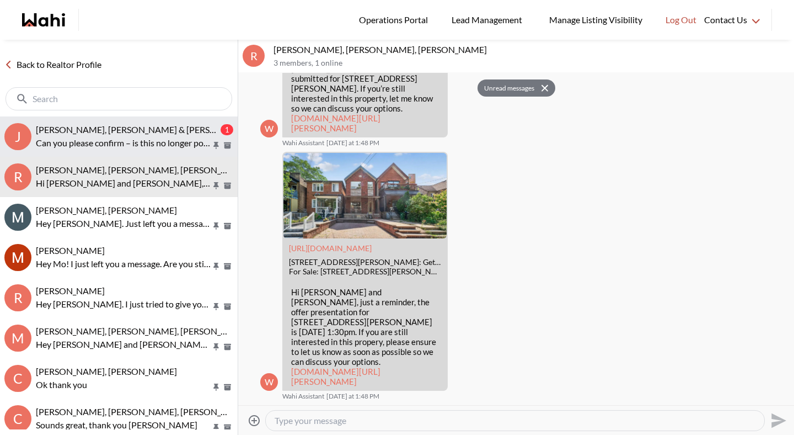
click at [87, 143] on p "Can you please confirm – is this no longer power of sale?" at bounding box center [123, 142] width 175 height 13
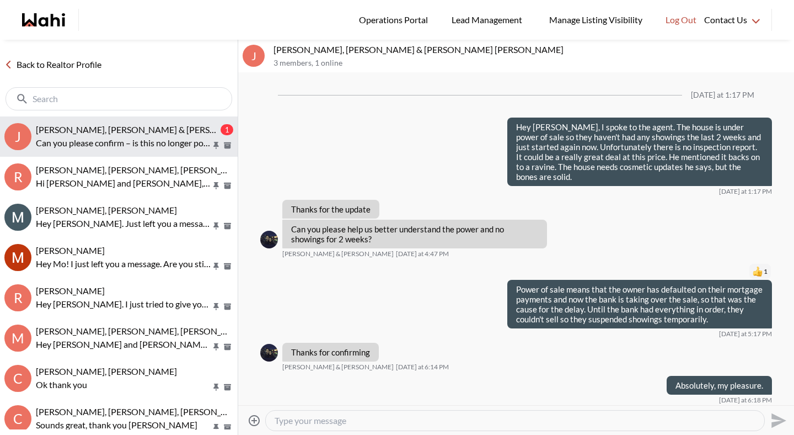
scroll to position [1042, 0]
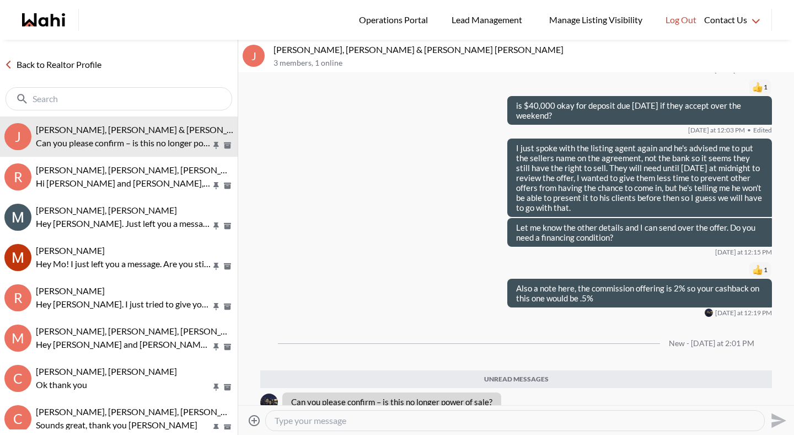
click at [306, 425] on textarea "Type your message" at bounding box center [515, 420] width 481 height 11
type textarea "c"
type textarea "correct"
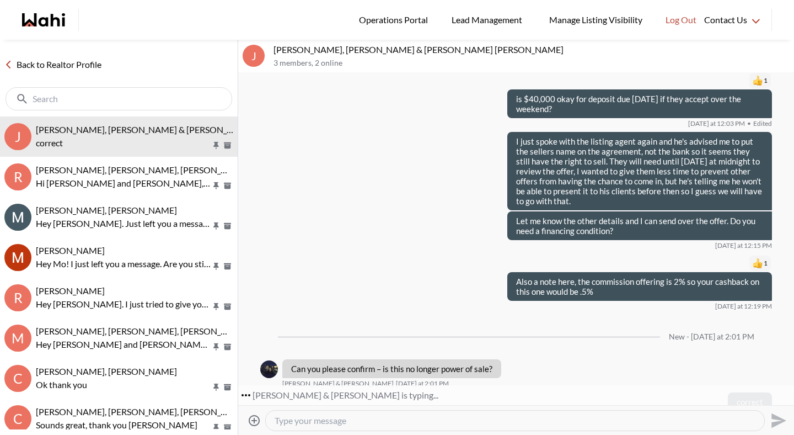
scroll to position [1082, 0]
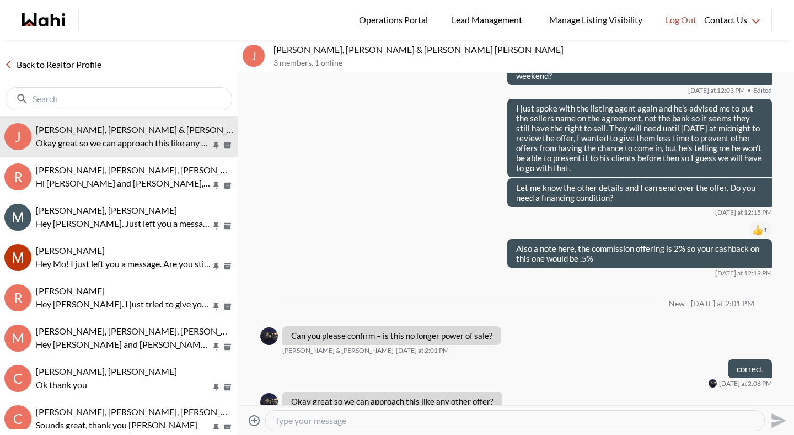
click at [367, 419] on textarea "Type your message" at bounding box center [515, 420] width 481 height 11
type textarea "Yes"
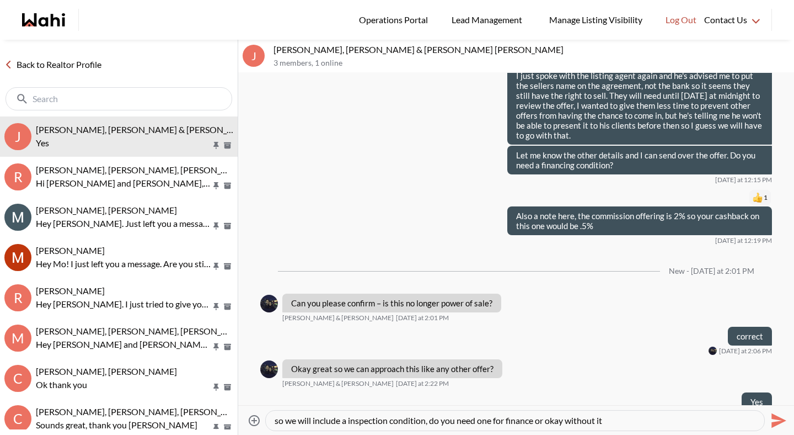
type textarea "so we will include a inspection condition, do you need one for finance or okay …"
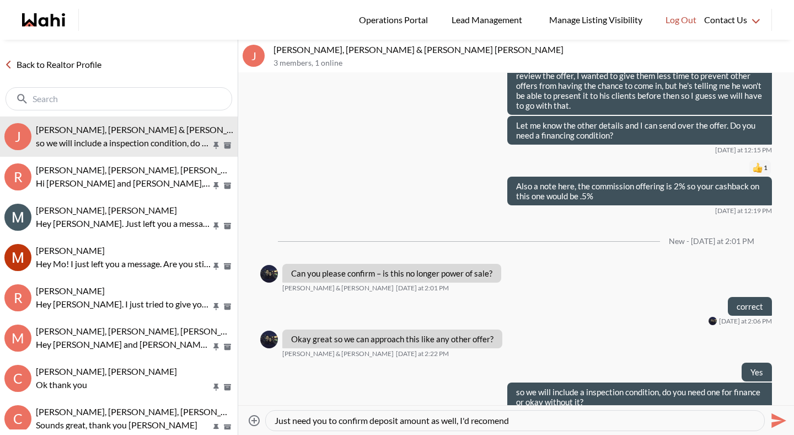
paste textarea "recommend"
click at [475, 424] on textarea "Just need you to confirm deposit amount as well, I'd rrecommend around 40k if y…" at bounding box center [515, 420] width 481 height 11
type textarea "Just need you to confirm deposit amount as well, I'd recommend around 40k if yo…"
click at [632, 424] on textarea "Just need you to confirm deposit amount as well, I'd recommend around 40k if yo…" at bounding box center [515, 420] width 481 height 11
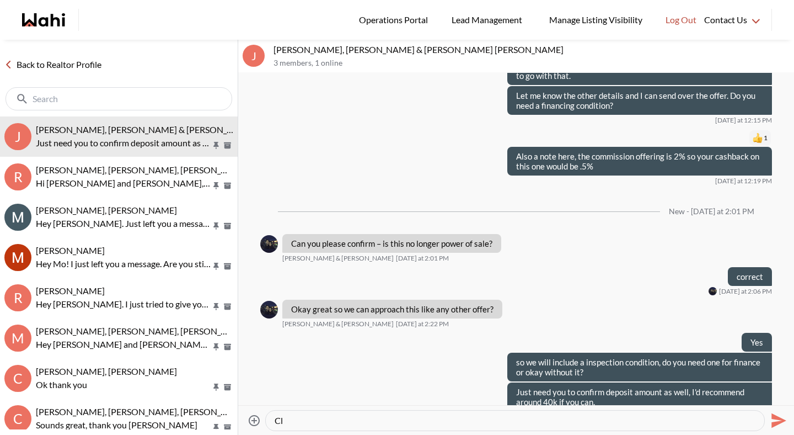
type textarea "C"
type textarea "D"
drag, startPoint x: 289, startPoint y: 420, endPoint x: 283, endPoint y: 420, distance: 6.1
click at [283, 420] on textarea "The closing date you'd like as well" at bounding box center [515, 420] width 481 height 11
click at [441, 426] on div "And the closing date you'd like as well" at bounding box center [515, 420] width 499 height 20
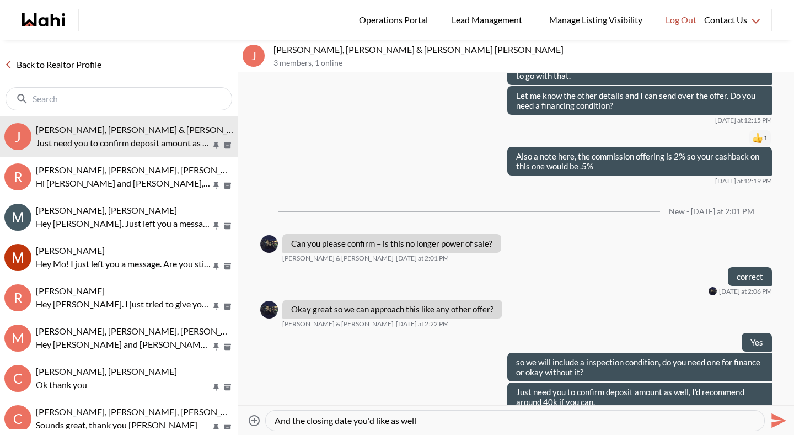
click at [445, 424] on textarea "And the closing date you'd like as well" at bounding box center [515, 420] width 481 height 11
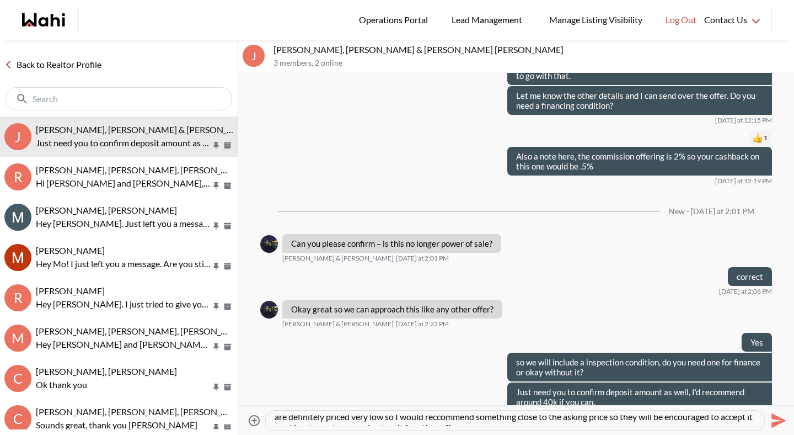
click at [459, 418] on textarea "And the closing date you'd like, as well as the offer price. I expect them to h…" at bounding box center [515, 420] width 481 height 11
type textarea "And the closing date you'd like, as well as the offer price. I expect them to h…"
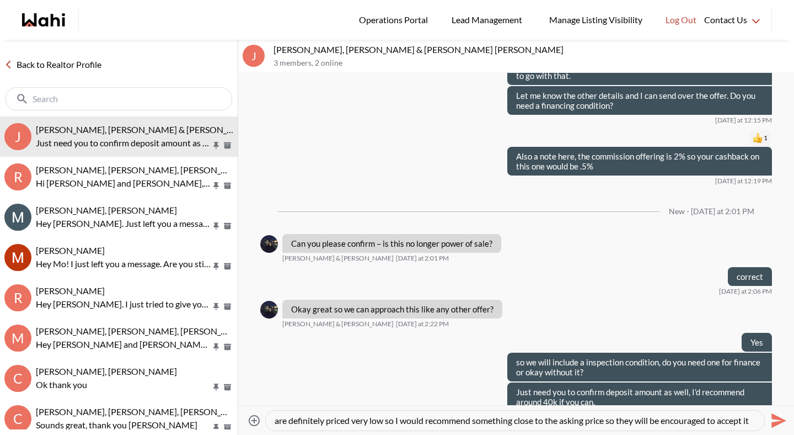
scroll to position [22, 0]
click at [515, 421] on textarea "And the closing date you'd like, as well as the offer price. I expect them to h…" at bounding box center [515, 420] width 481 height 11
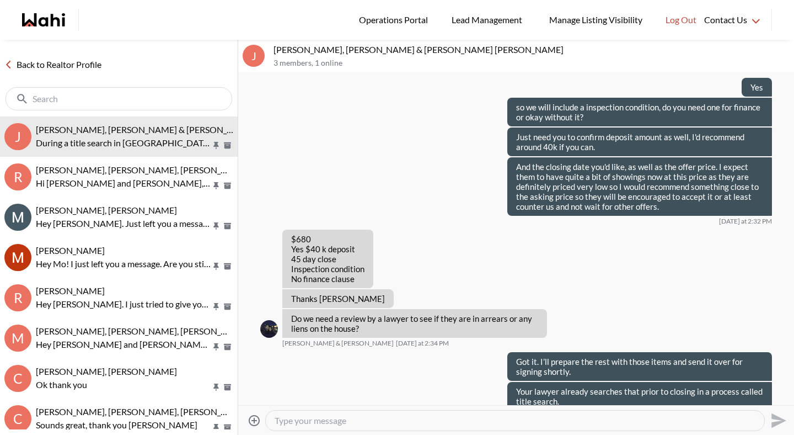
scroll to position [1508, 0]
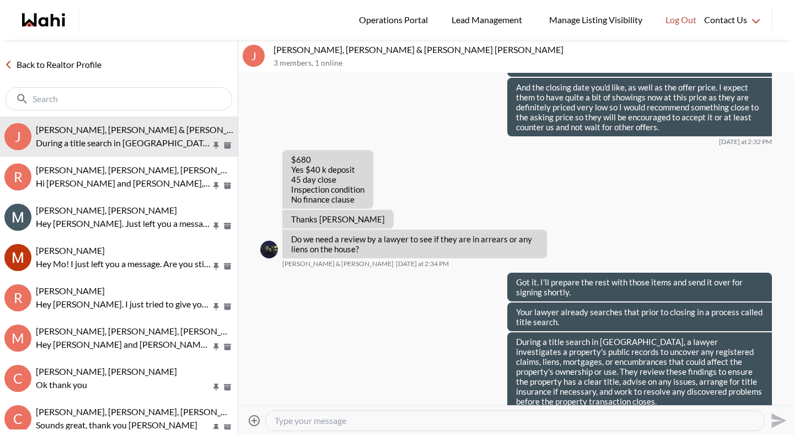
click at [403, 418] on textarea "Type your message" at bounding box center [515, 420] width 481 height 11
paste textarea "ls"
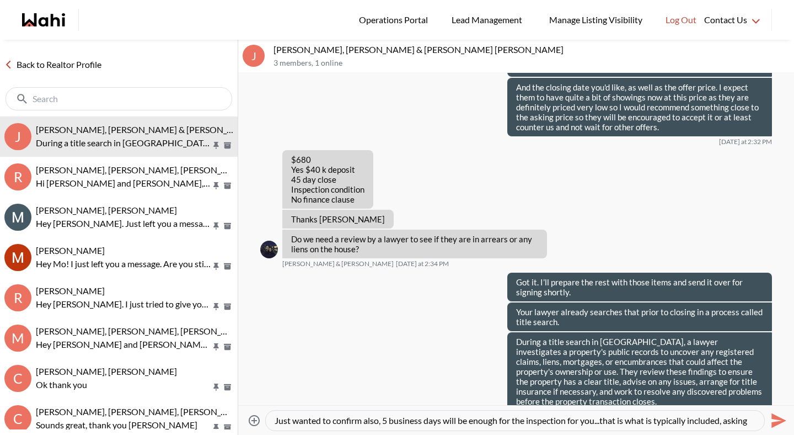
scroll to position [10, 0]
type textarea "Just wanted to confirm also, 5 business days will be enough for the inspection …"
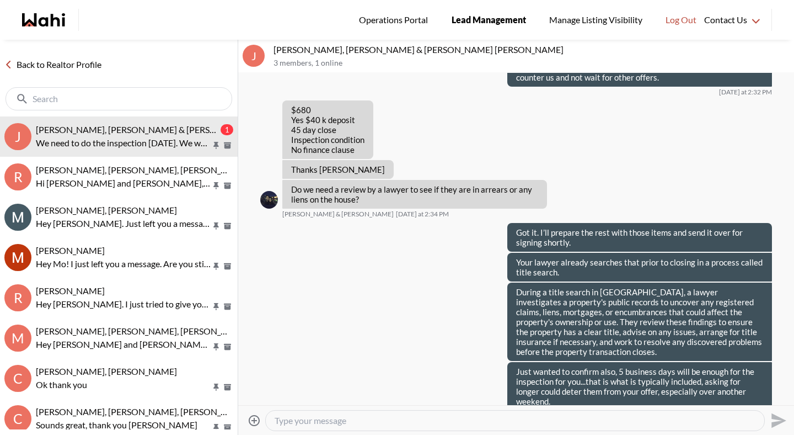
scroll to position [1600, 0]
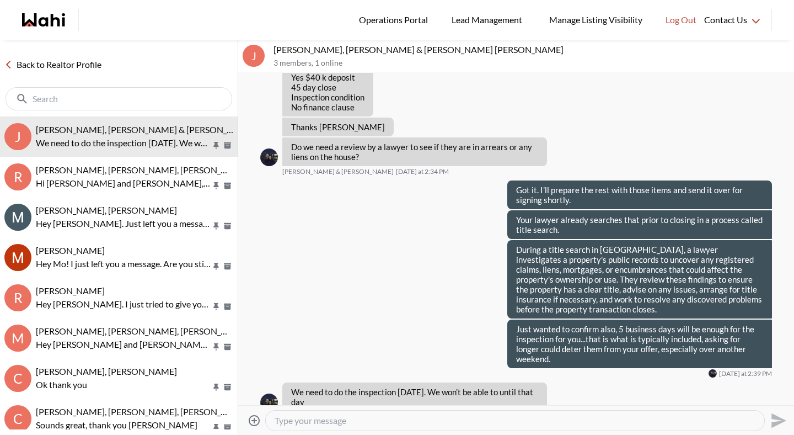
click at [335, 415] on textarea "Type your message" at bounding box center [515, 420] width 481 height 11
type textarea "Oh I see."
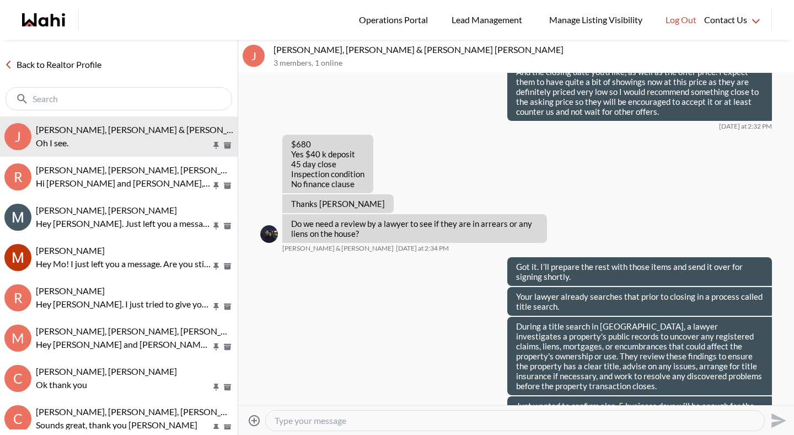
scroll to position [1633, 0]
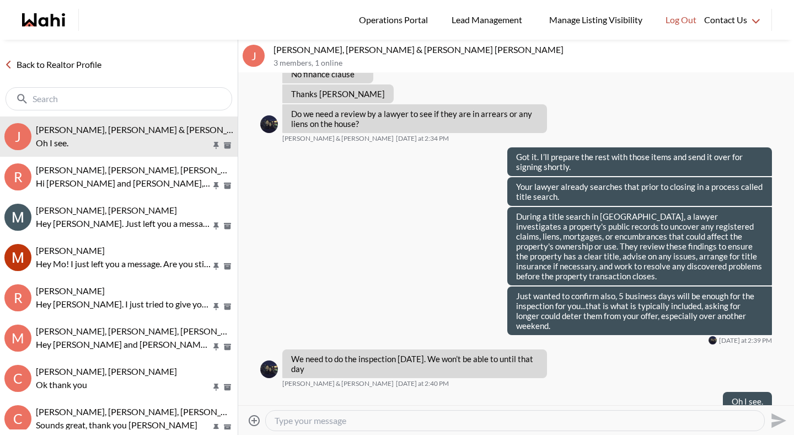
click at [389, 419] on textarea "Type your message" at bounding box center [515, 420] width 481 height 11
type textarea "Ok I'll include the condition to expire by 8pm on Sunday then"
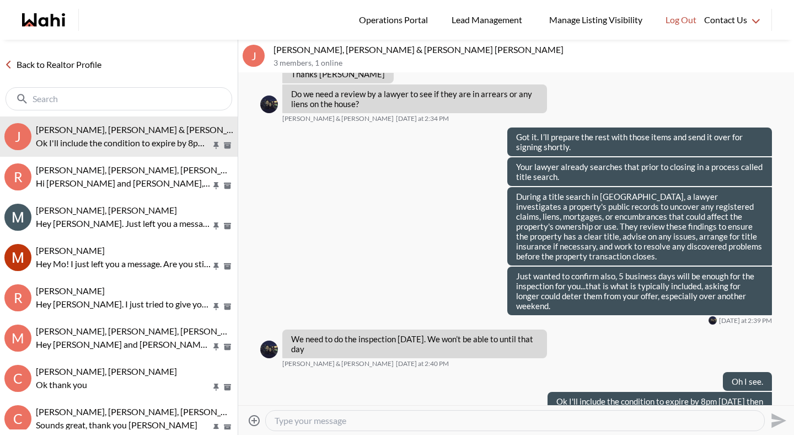
click at [358, 419] on textarea "Type your message" at bounding box center [515, 420] width 481 height 11
type textarea "I've sent you the offer to sign"
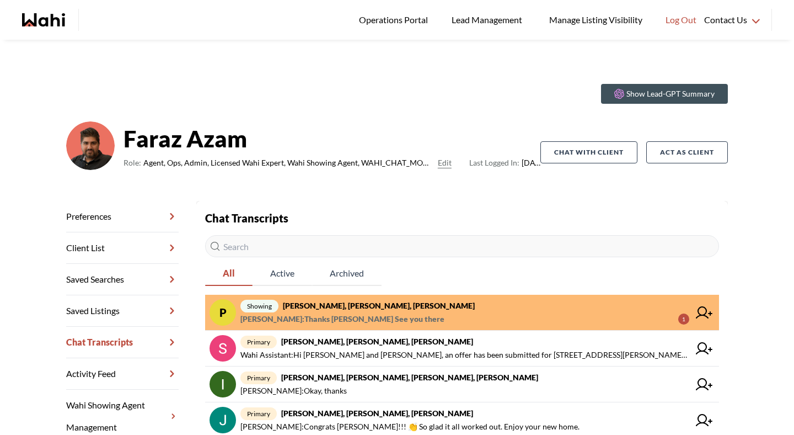
click at [438, 320] on span "Paul Sharma : Thanks Paul See you there 1" at bounding box center [464, 318] width 449 height 13
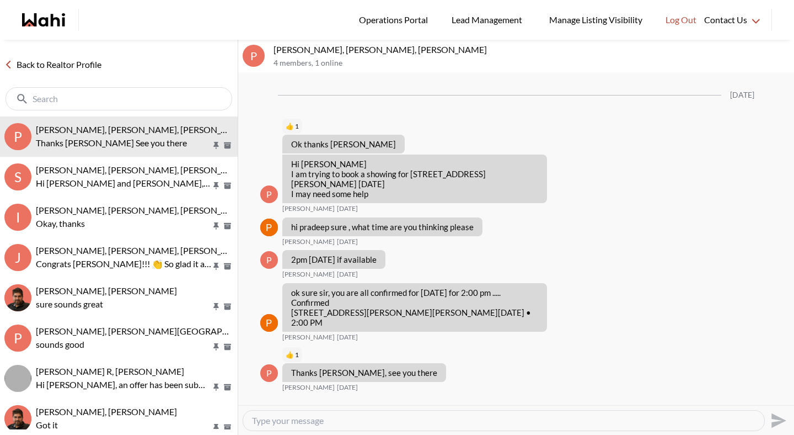
scroll to position [1399, 0]
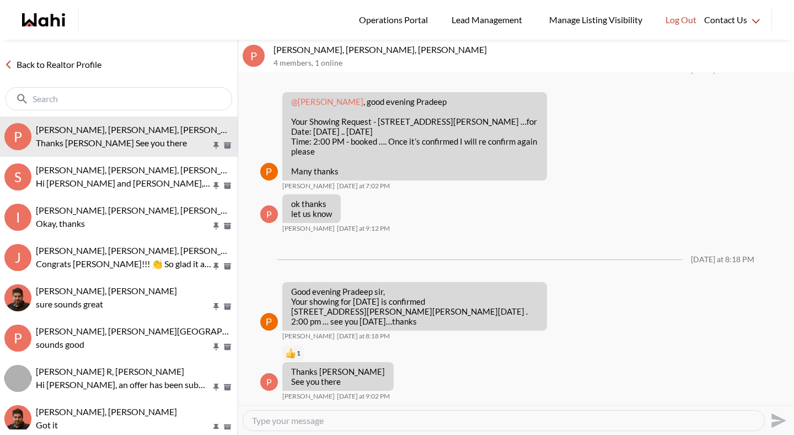
click at [62, 66] on link "Back to Realtor Profile" at bounding box center [53, 64] width 106 height 14
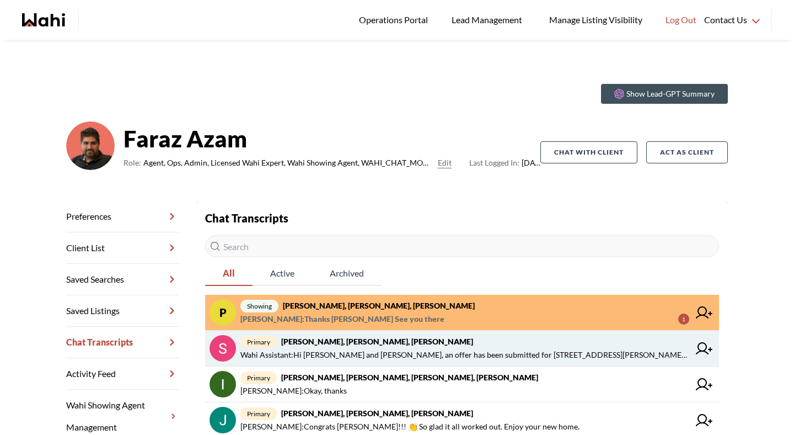
click at [420, 354] on span "Wahi Assistant : Hi Sunil and Ana, an offer has been submitted for 136 Nathan C…" at bounding box center [464, 354] width 449 height 13
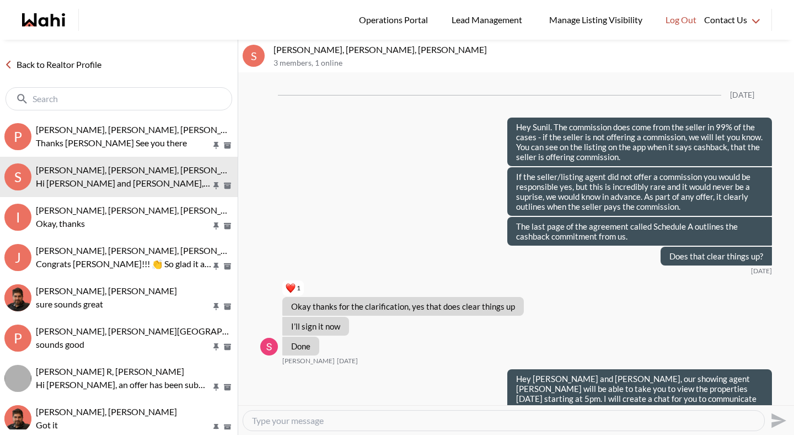
scroll to position [1740, 0]
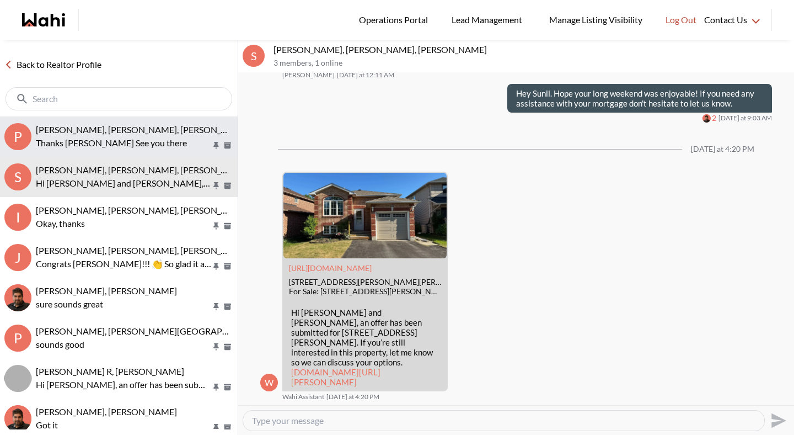
click at [177, 140] on p "Thanks Paul See you there" at bounding box center [123, 142] width 175 height 13
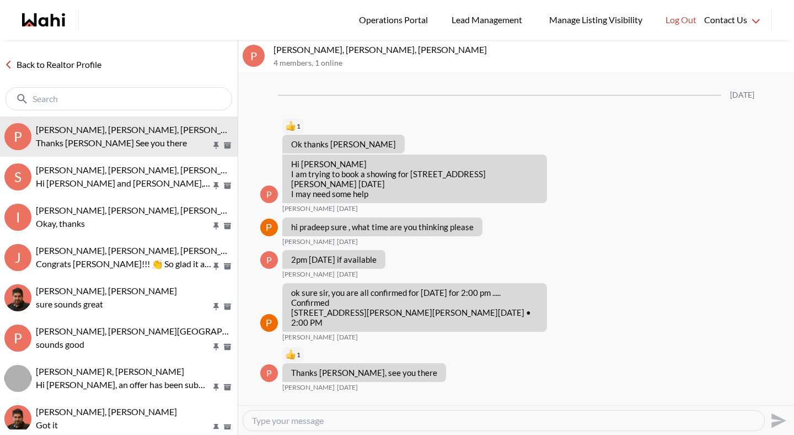
scroll to position [1399, 0]
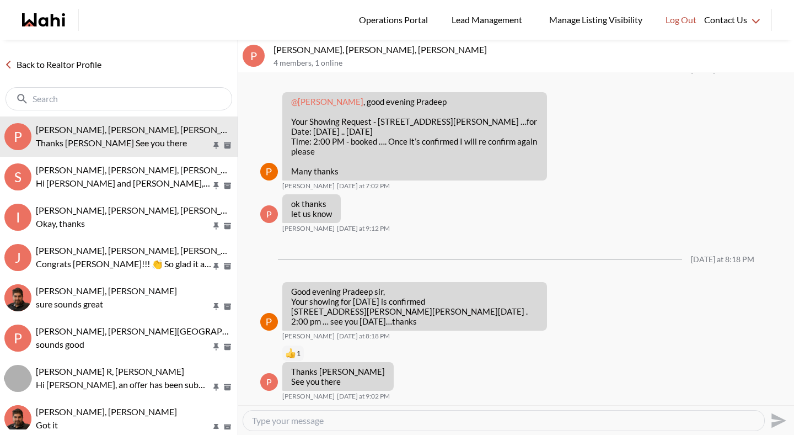
click at [95, 62] on link "Back to Realtor Profile" at bounding box center [53, 64] width 106 height 14
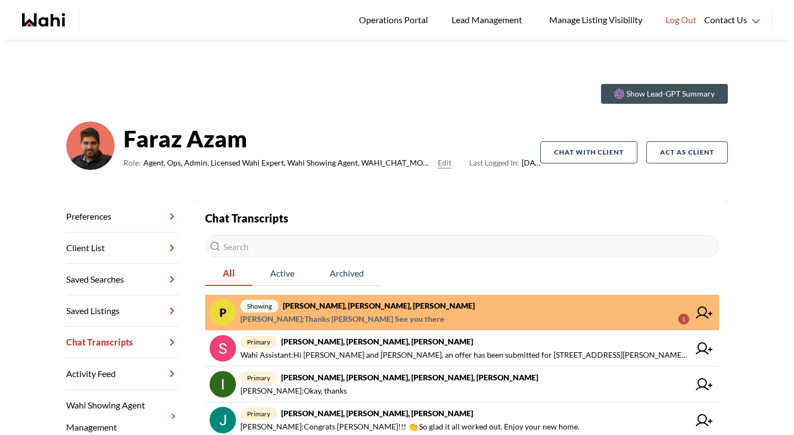
click at [391, 314] on span "[PERSON_NAME] : Thanks [PERSON_NAME] See you there 1" at bounding box center [464, 318] width 449 height 13
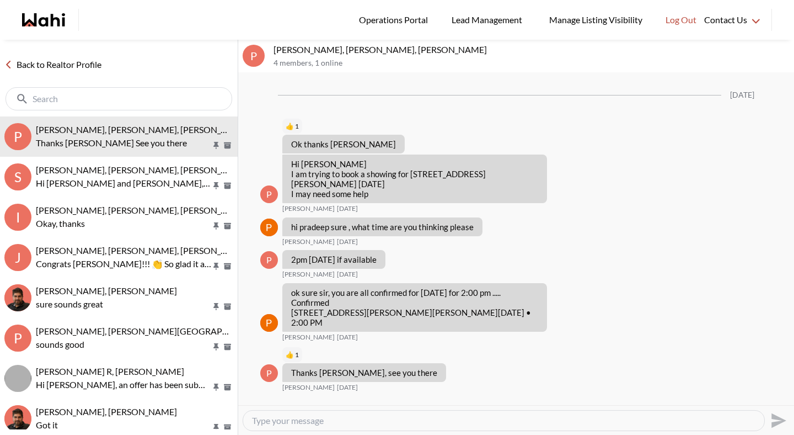
scroll to position [1399, 0]
